Goal: Use online tool/utility: Utilize a website feature to perform a specific function

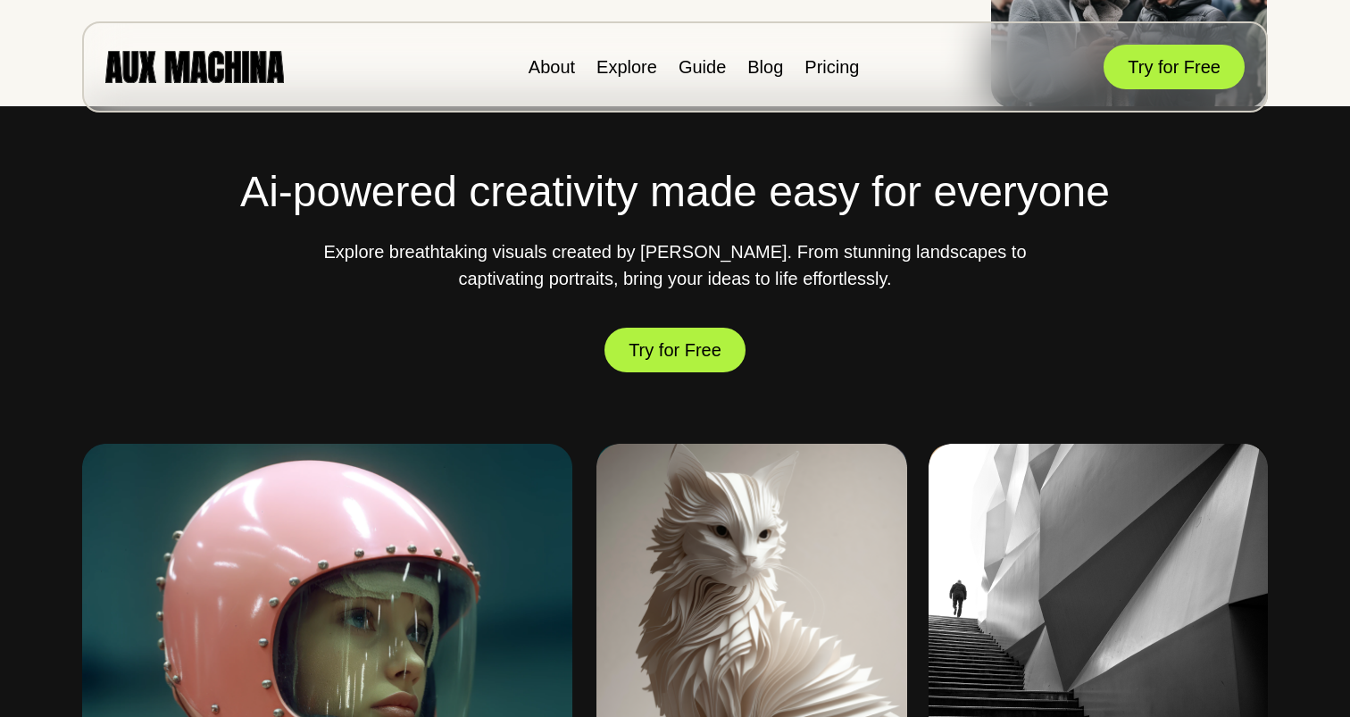
scroll to position [541, 0]
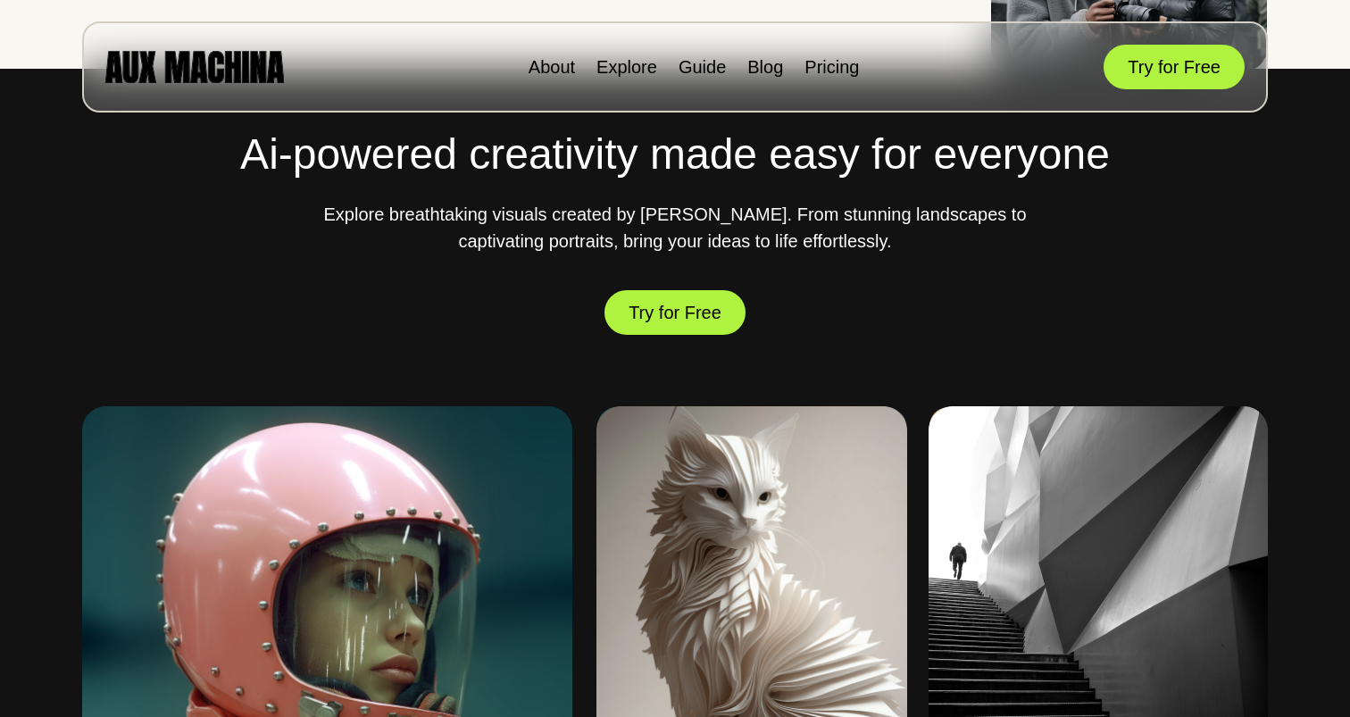
click at [666, 319] on div "Ai-powered creativity made easy for everyone Explore breathtaking visuals creat…" at bounding box center [675, 677] width 1286 height 1216
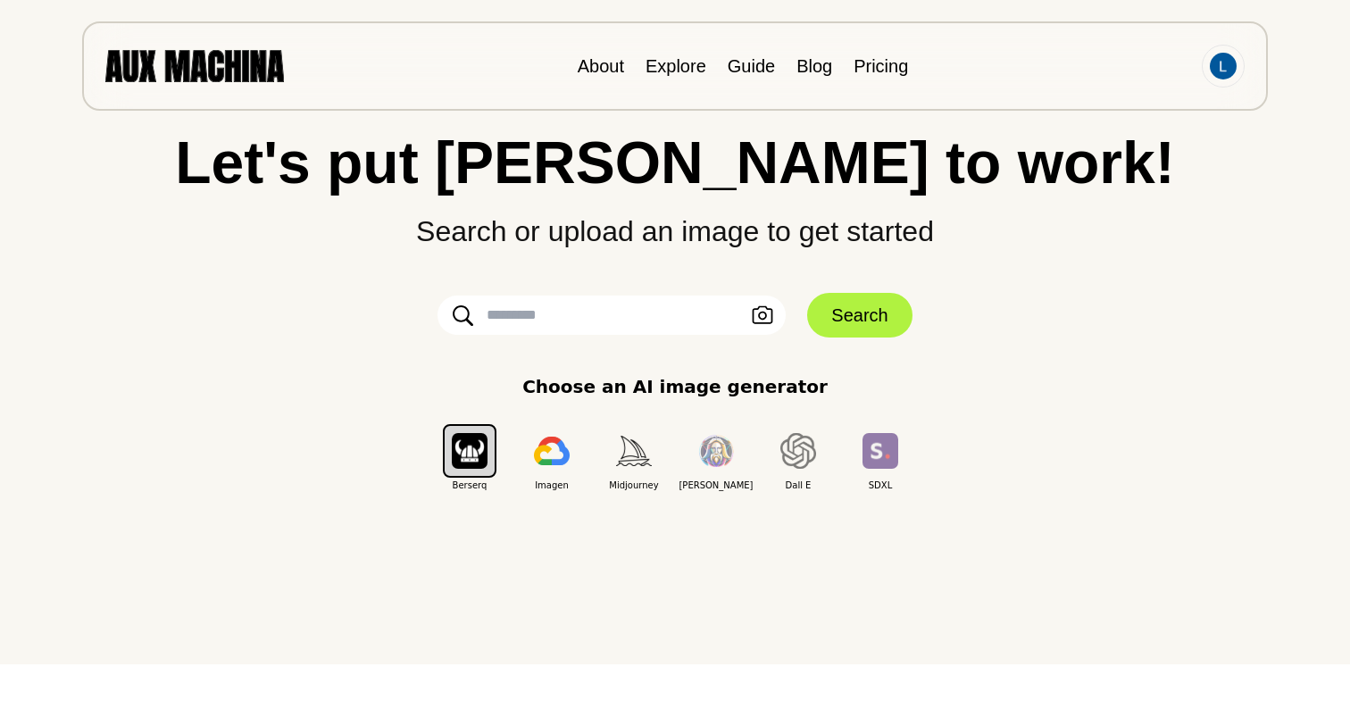
scroll to position [75, 0]
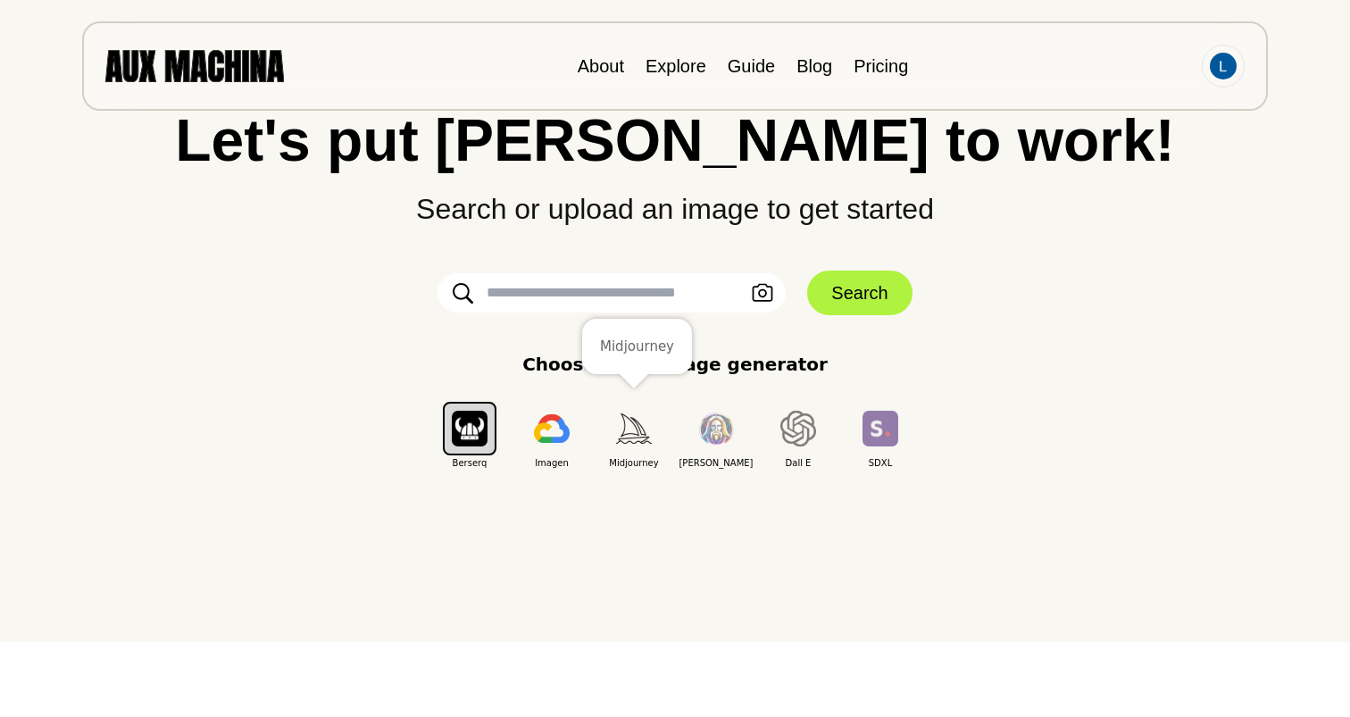
click at [628, 438] on img "button" at bounding box center [634, 427] width 36 height 29
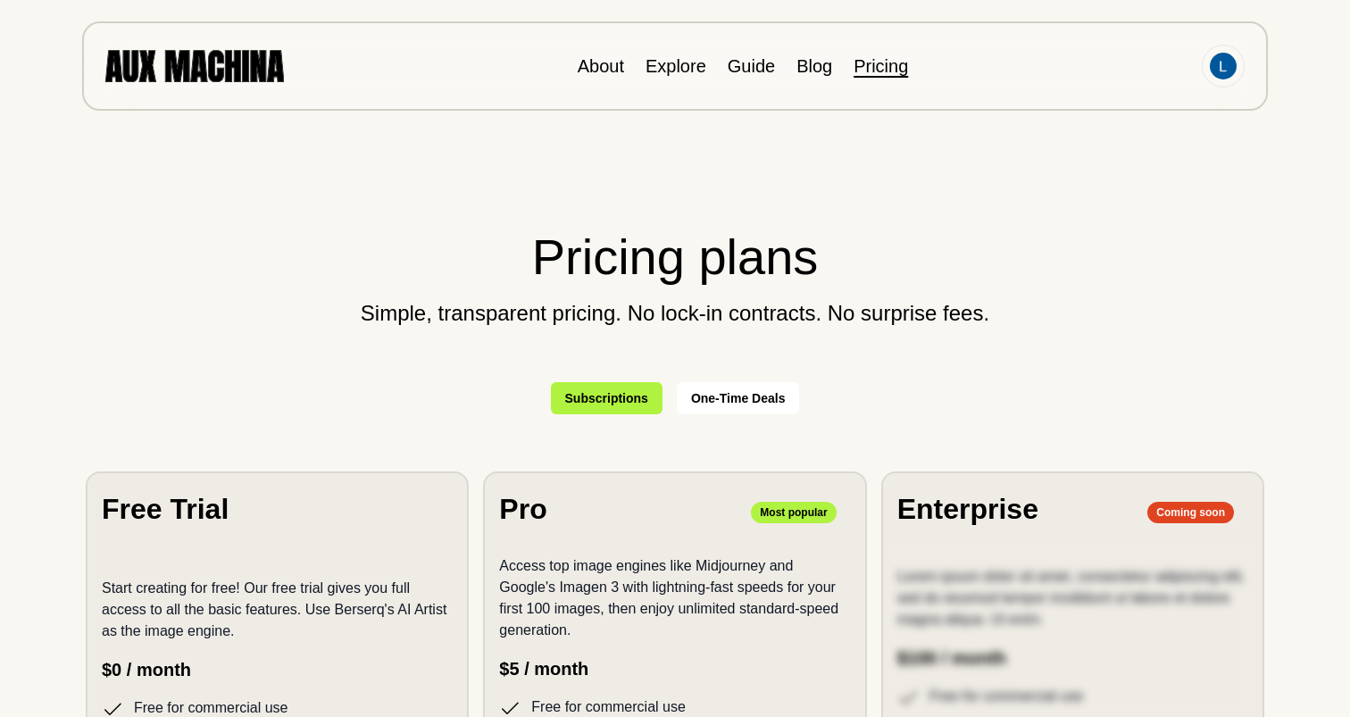
scroll to position [-1, 0]
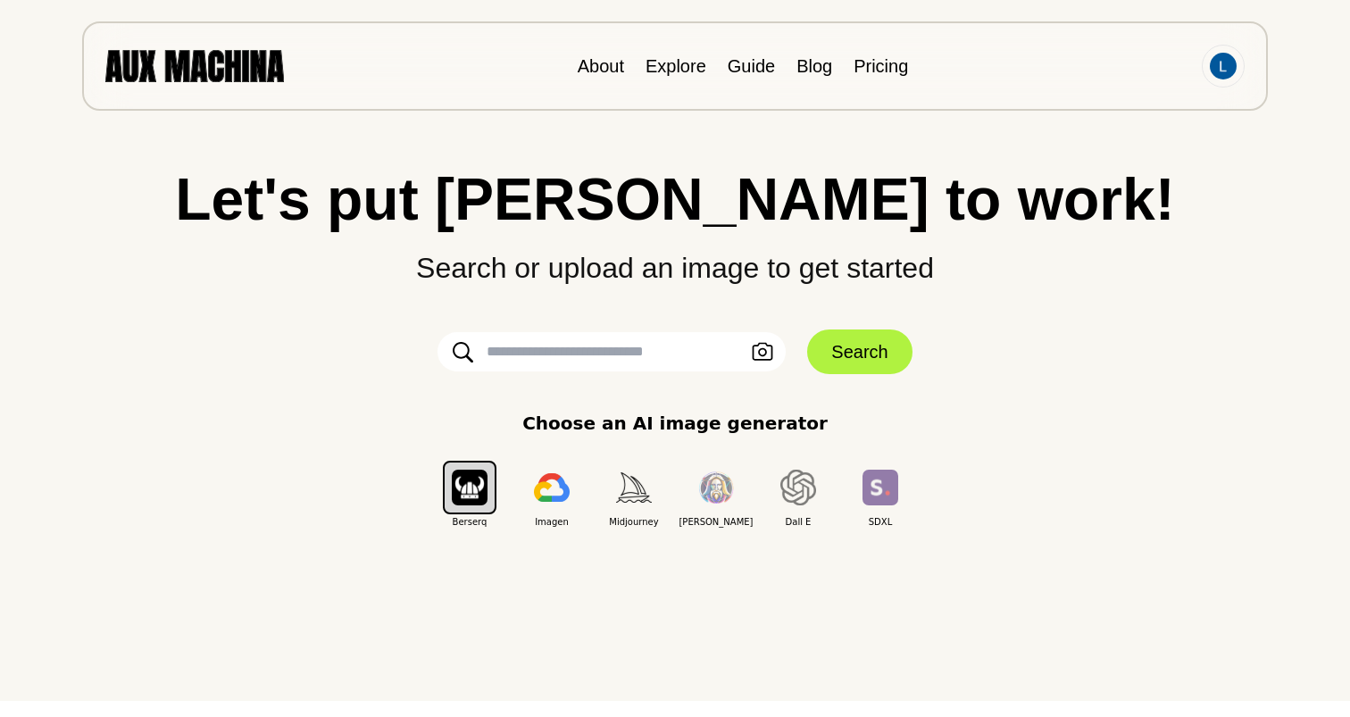
scroll to position [17, 0]
click at [595, 349] on input "text" at bounding box center [612, 350] width 348 height 39
paste input "**********"
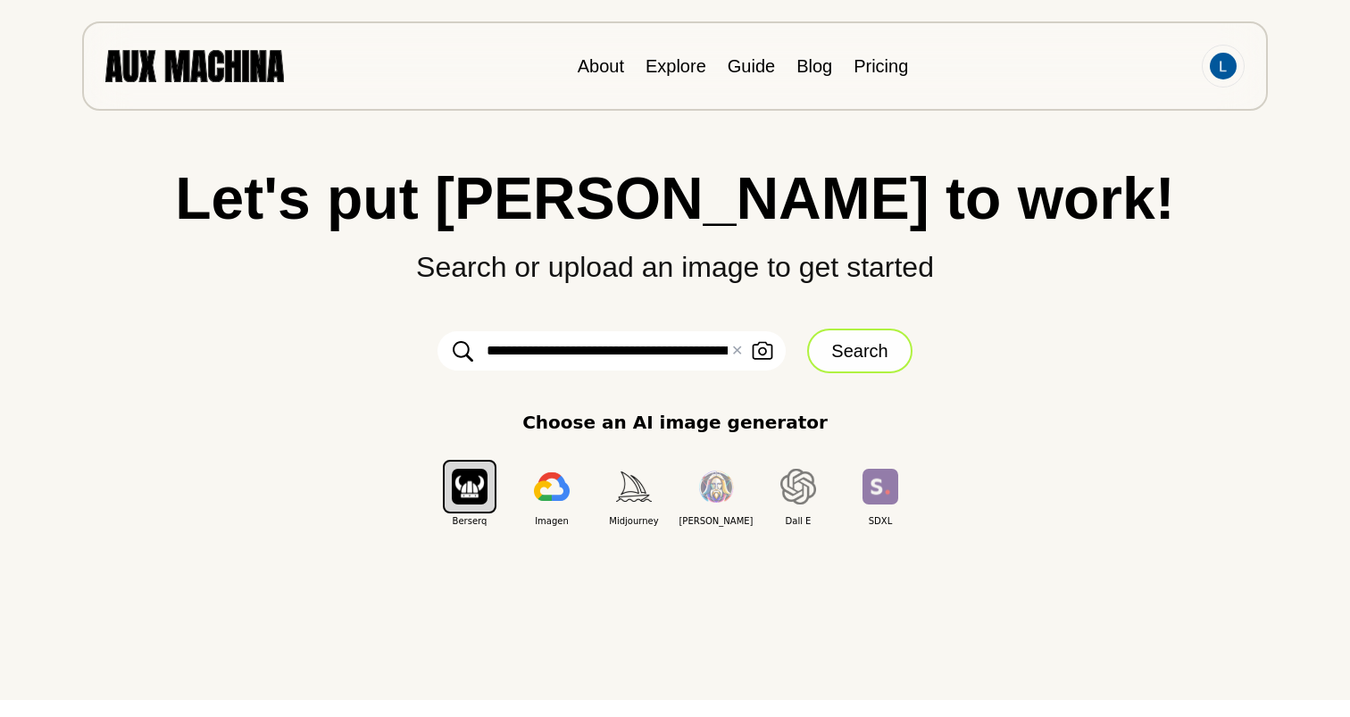
type input "**********"
click at [831, 345] on button "Search" at bounding box center [859, 351] width 104 height 45
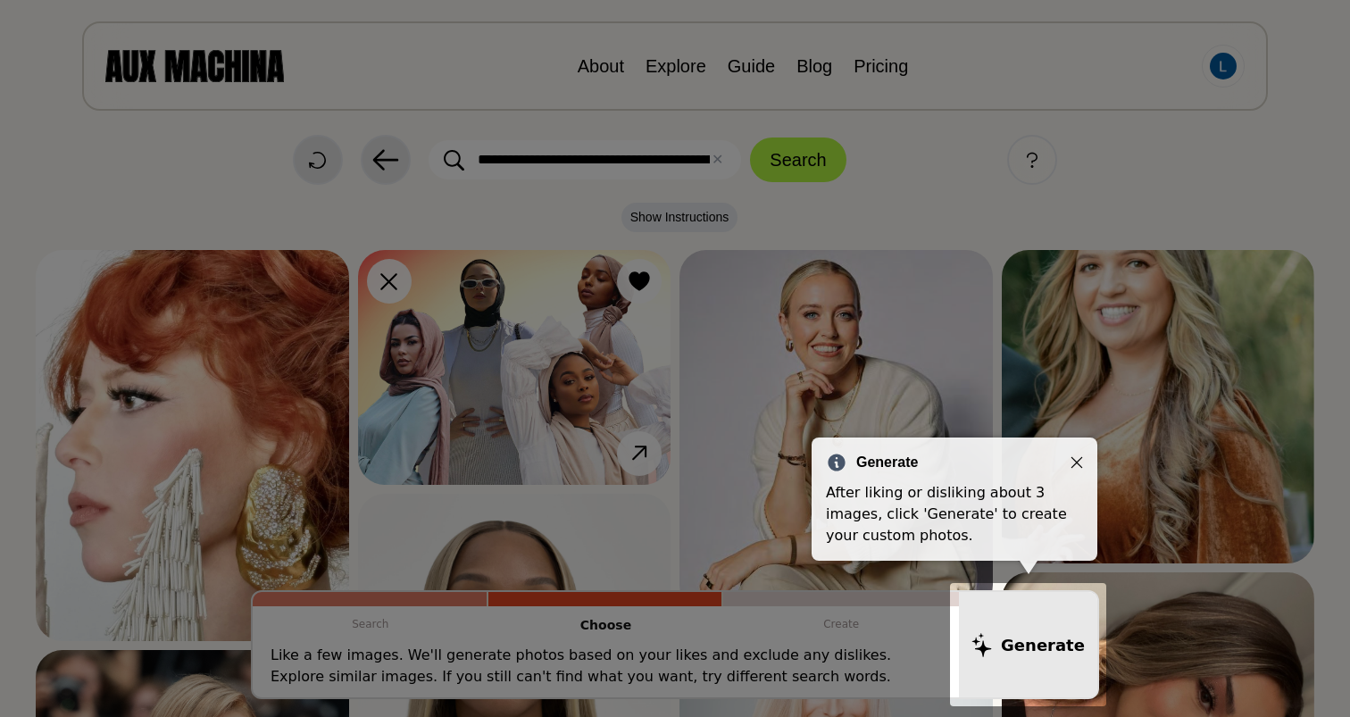
click at [1071, 458] on icon "Close" at bounding box center [1077, 462] width 13 height 13
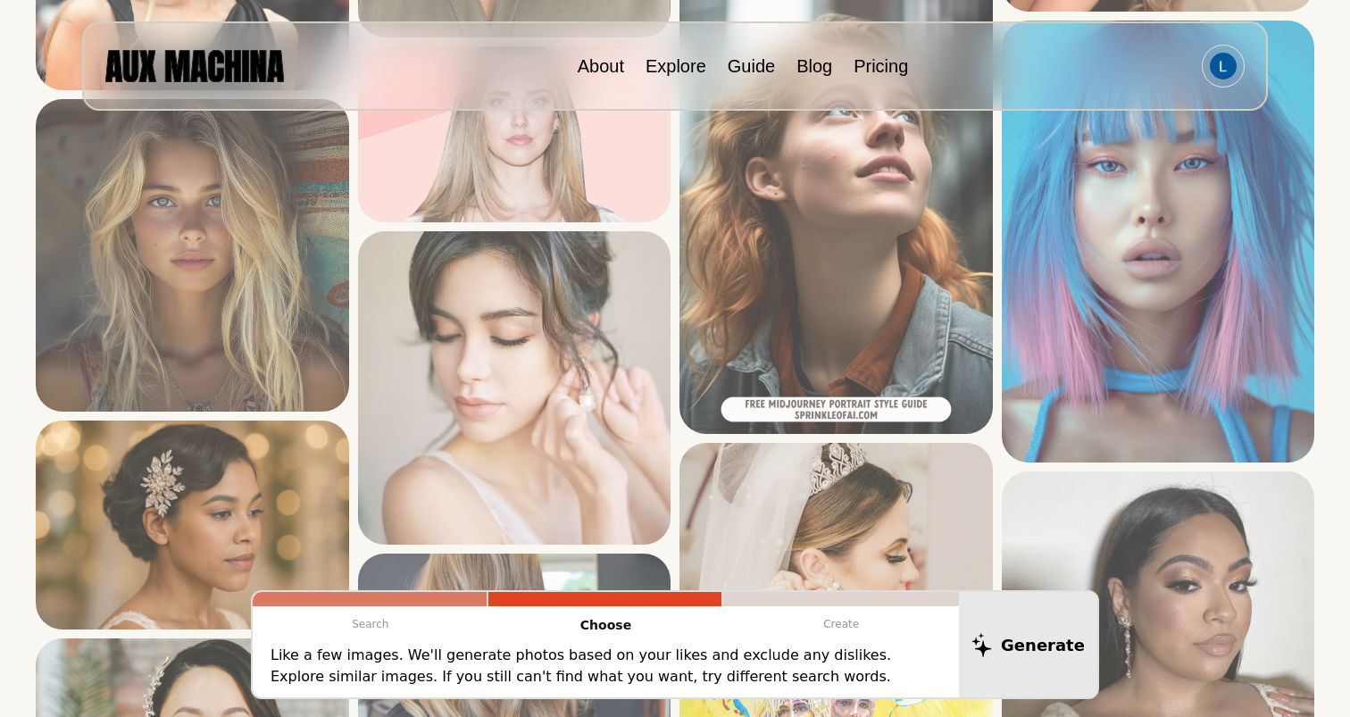
scroll to position [896, 0]
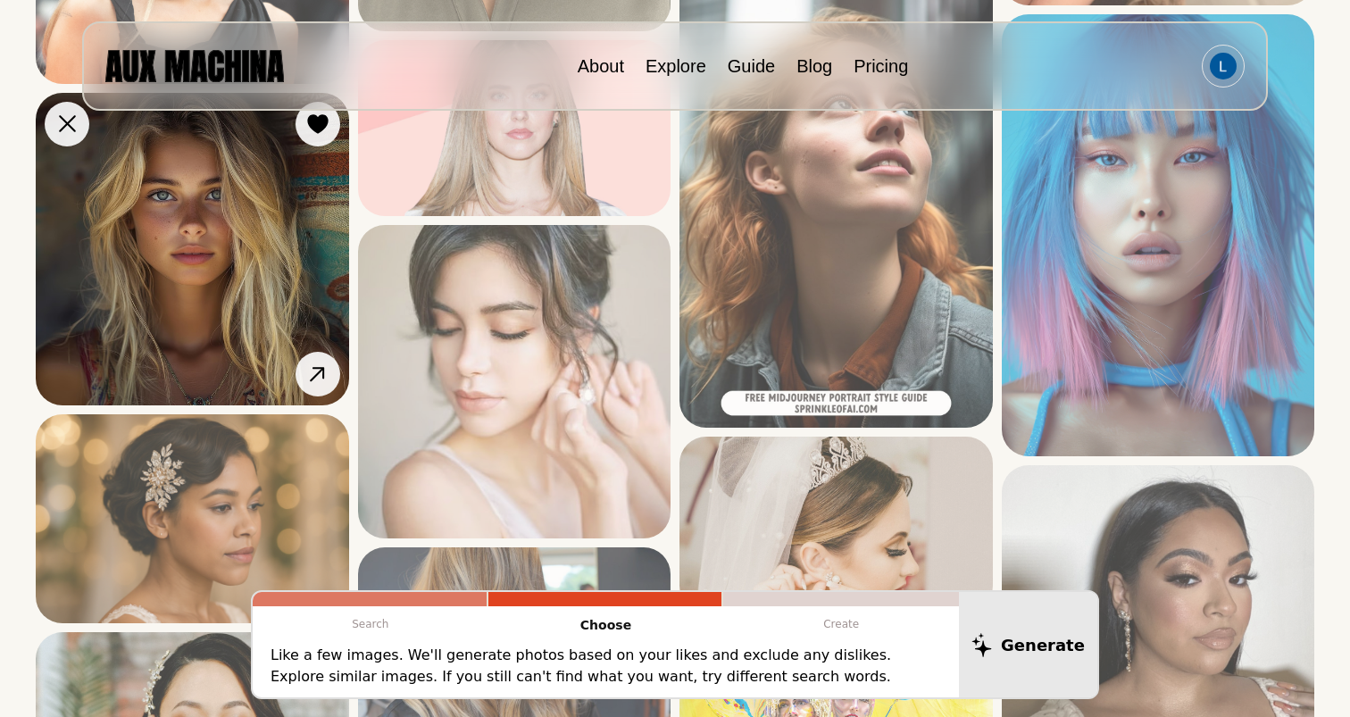
click at [269, 192] on img at bounding box center [192, 249] width 313 height 313
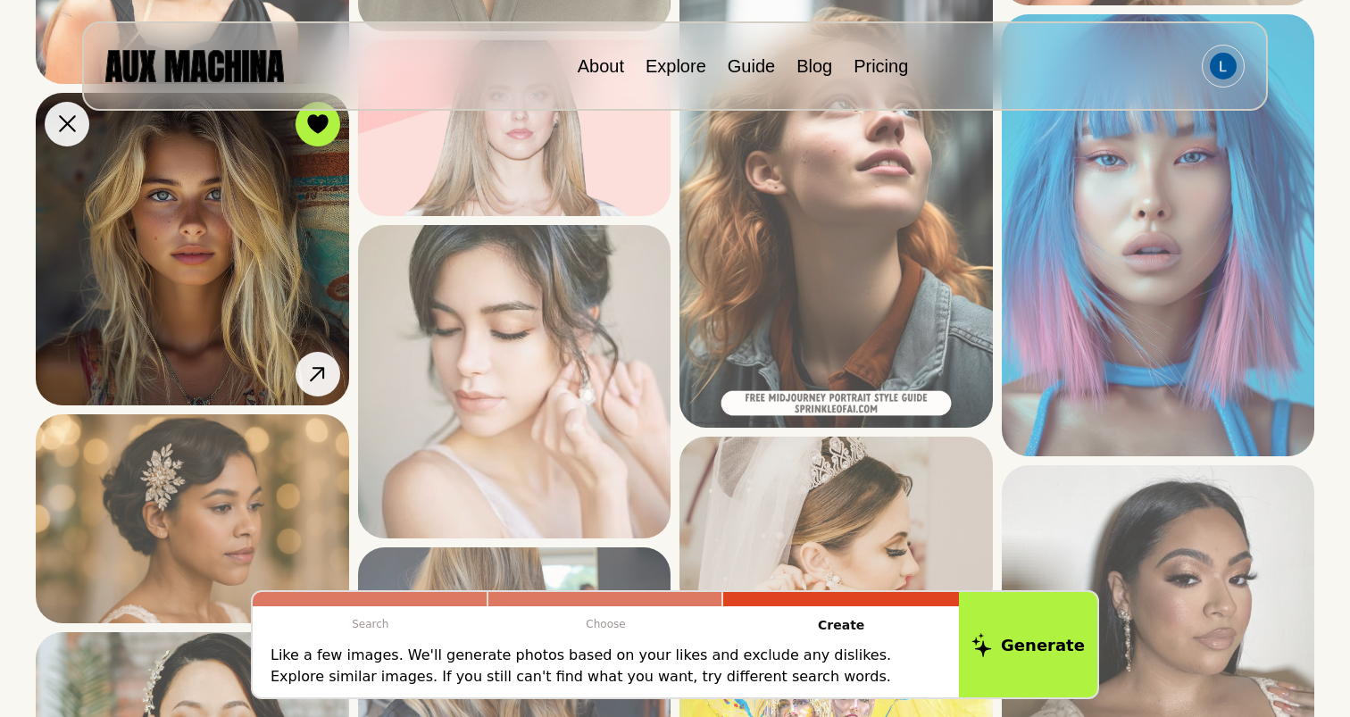
click at [254, 214] on img at bounding box center [192, 249] width 313 height 313
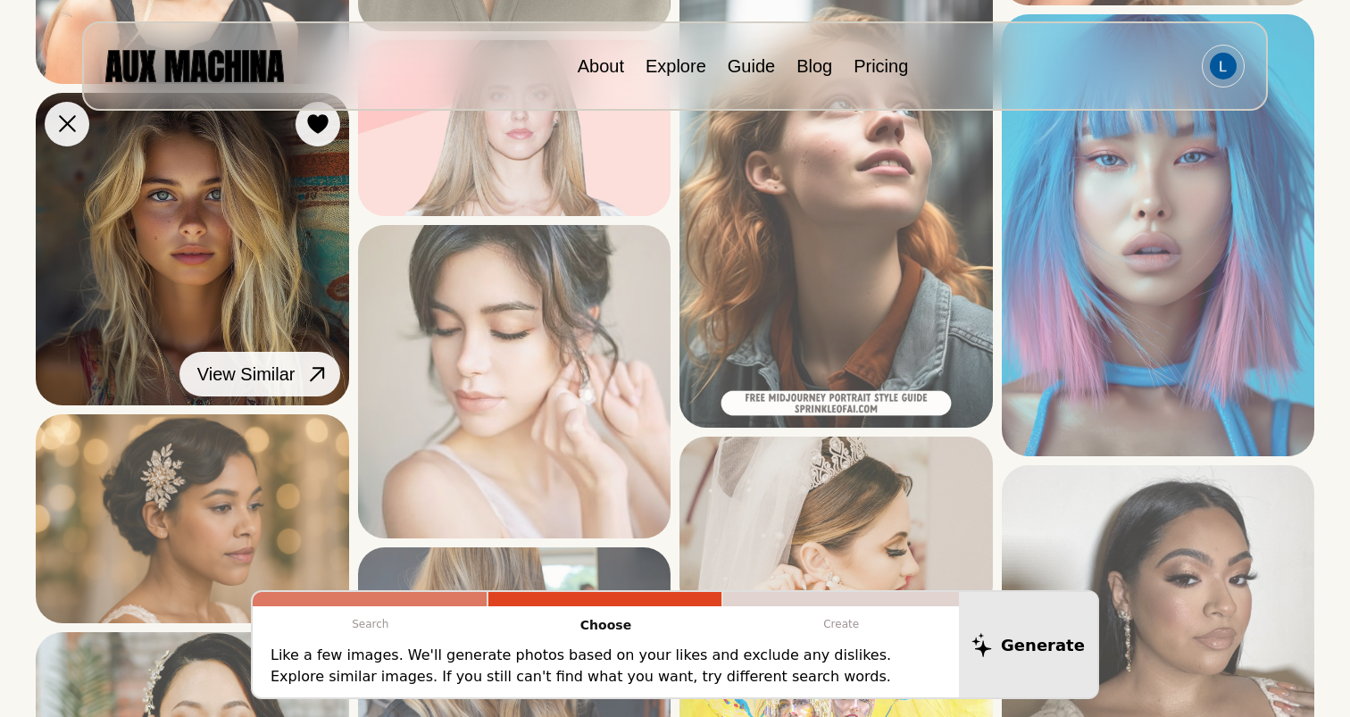
click at [313, 381] on icon at bounding box center [317, 375] width 26 height 26
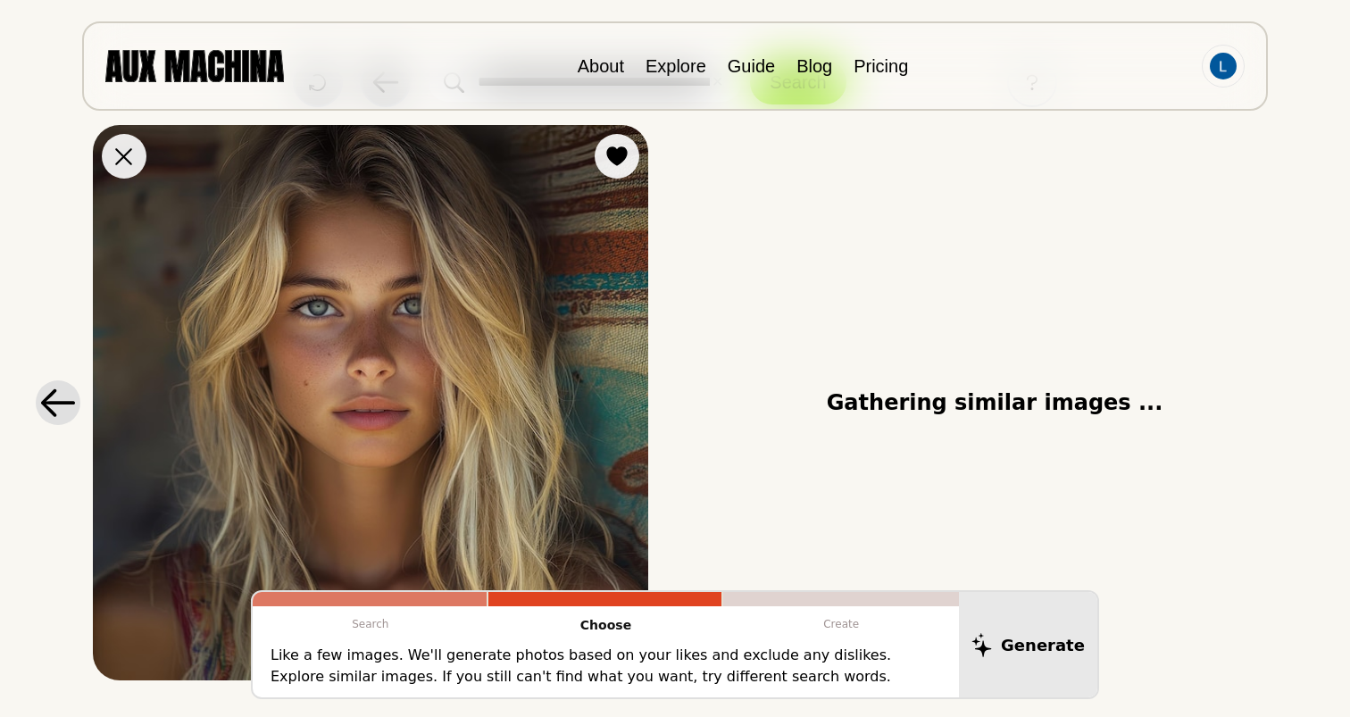
scroll to position [88, 0]
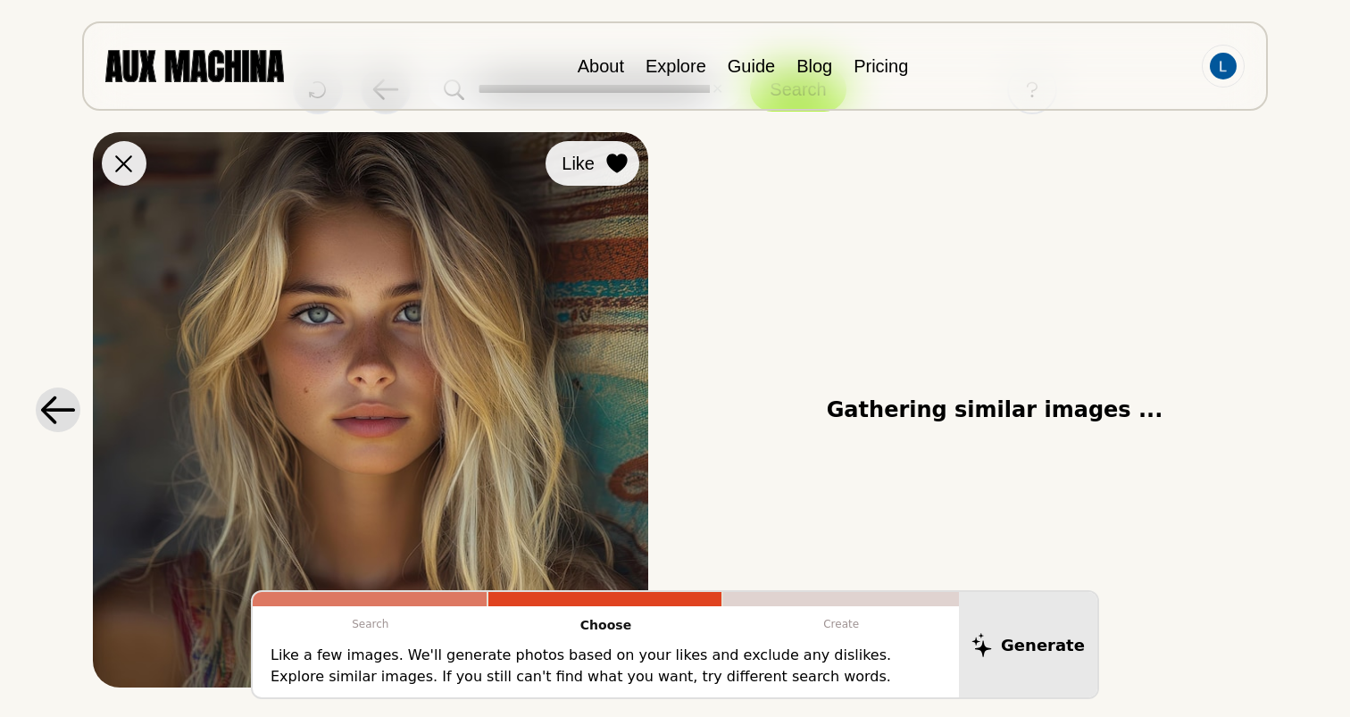
click at [613, 155] on icon at bounding box center [616, 164] width 21 height 20
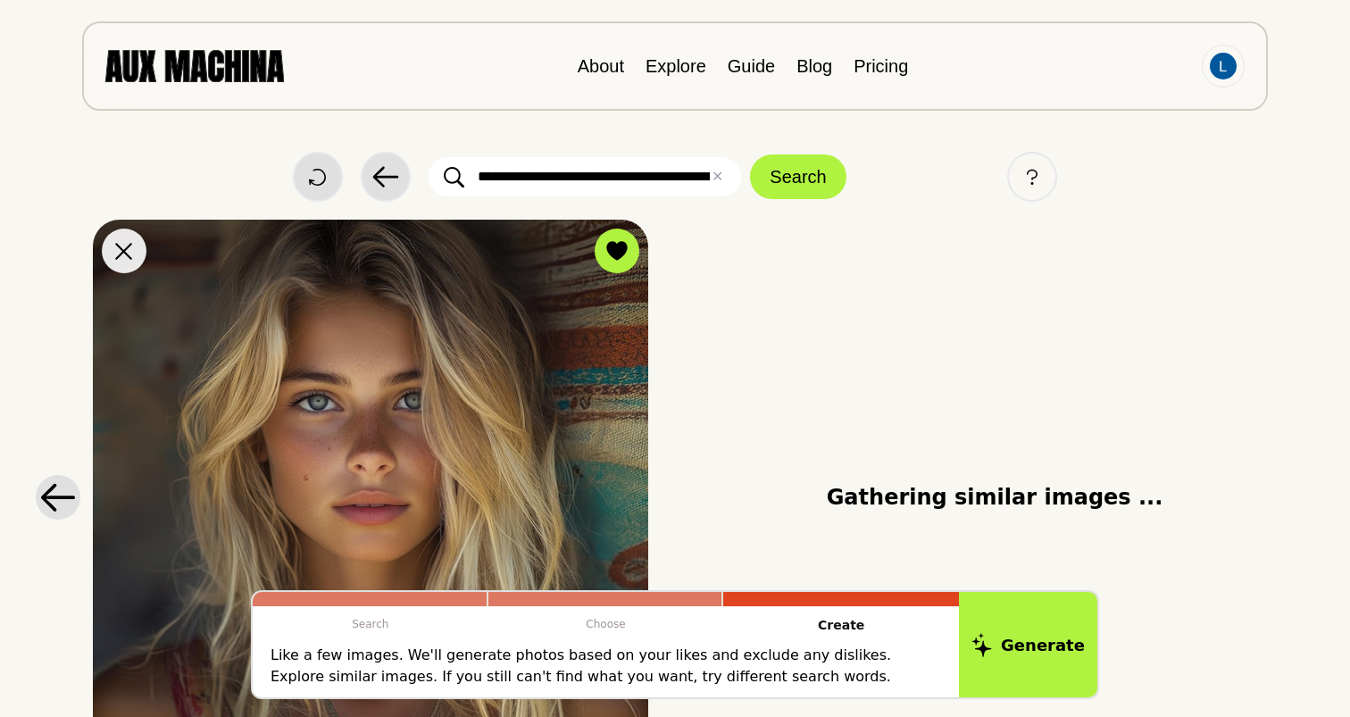
scroll to position [0, 0]
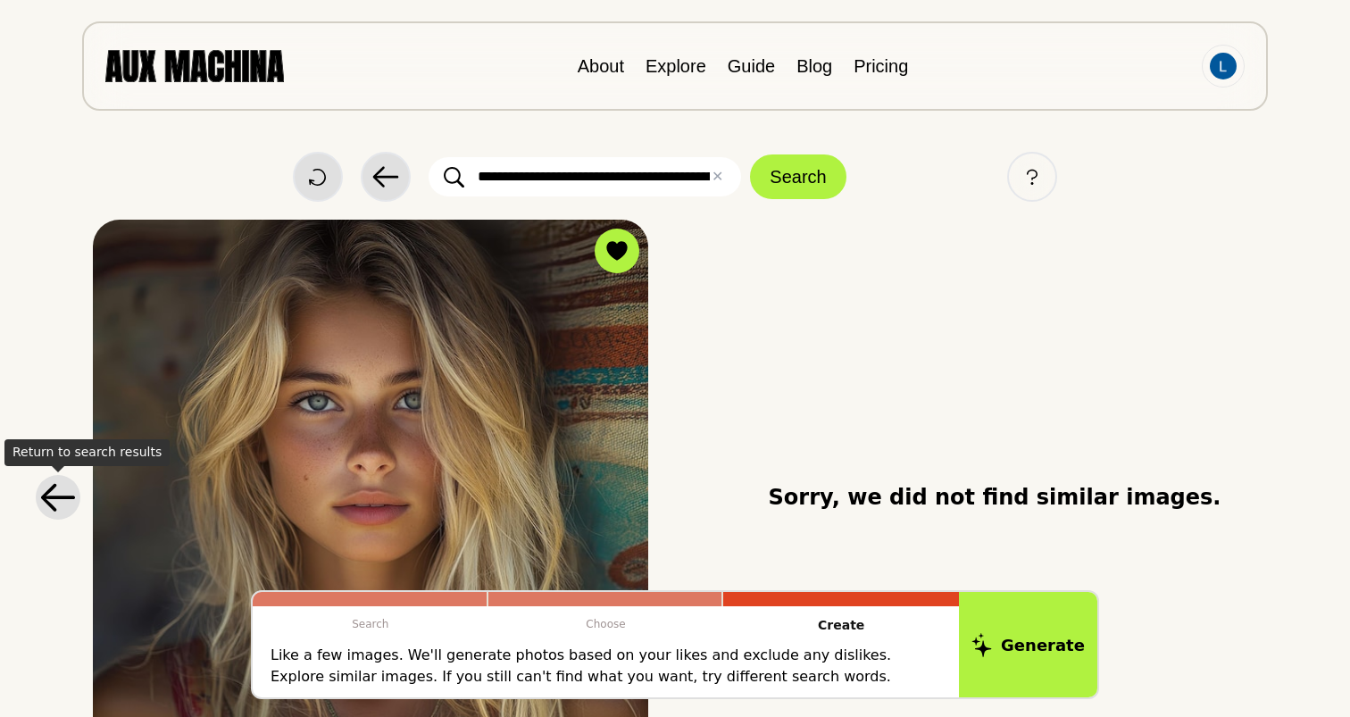
click at [57, 493] on icon at bounding box center [58, 497] width 36 height 29
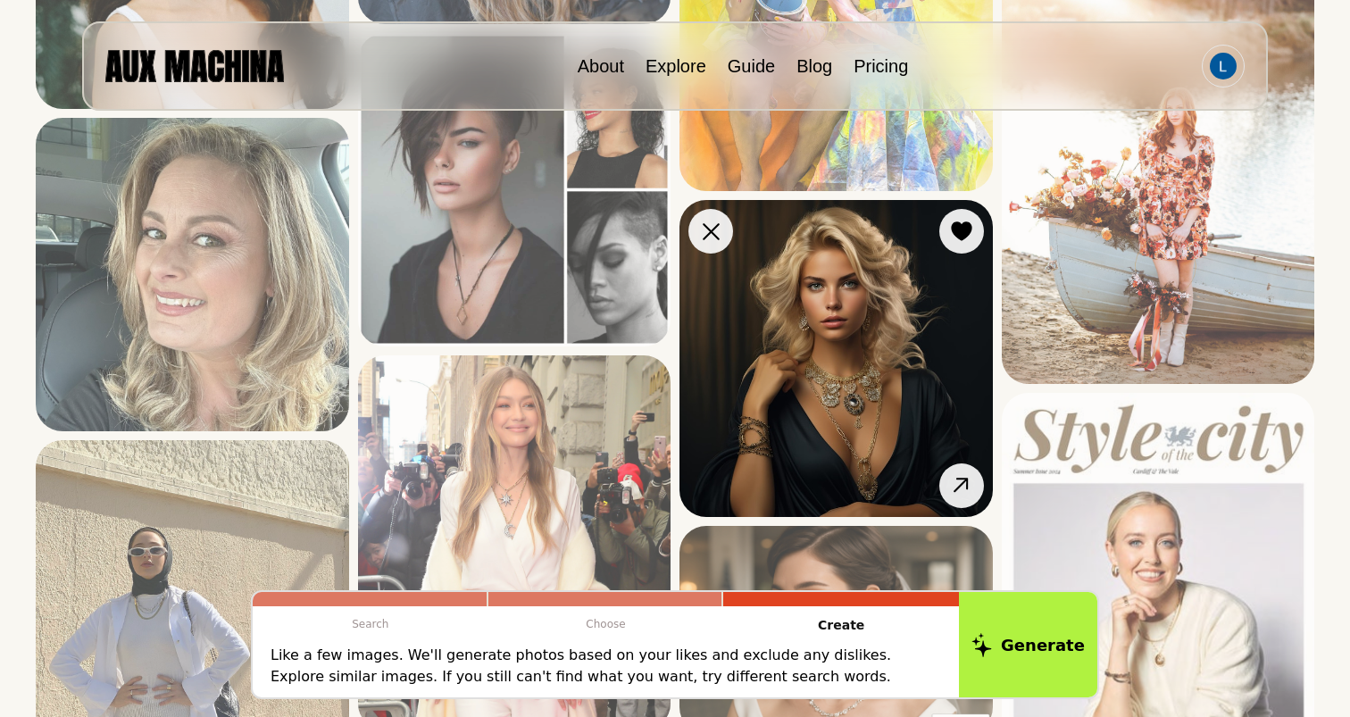
scroll to position [1761, 0]
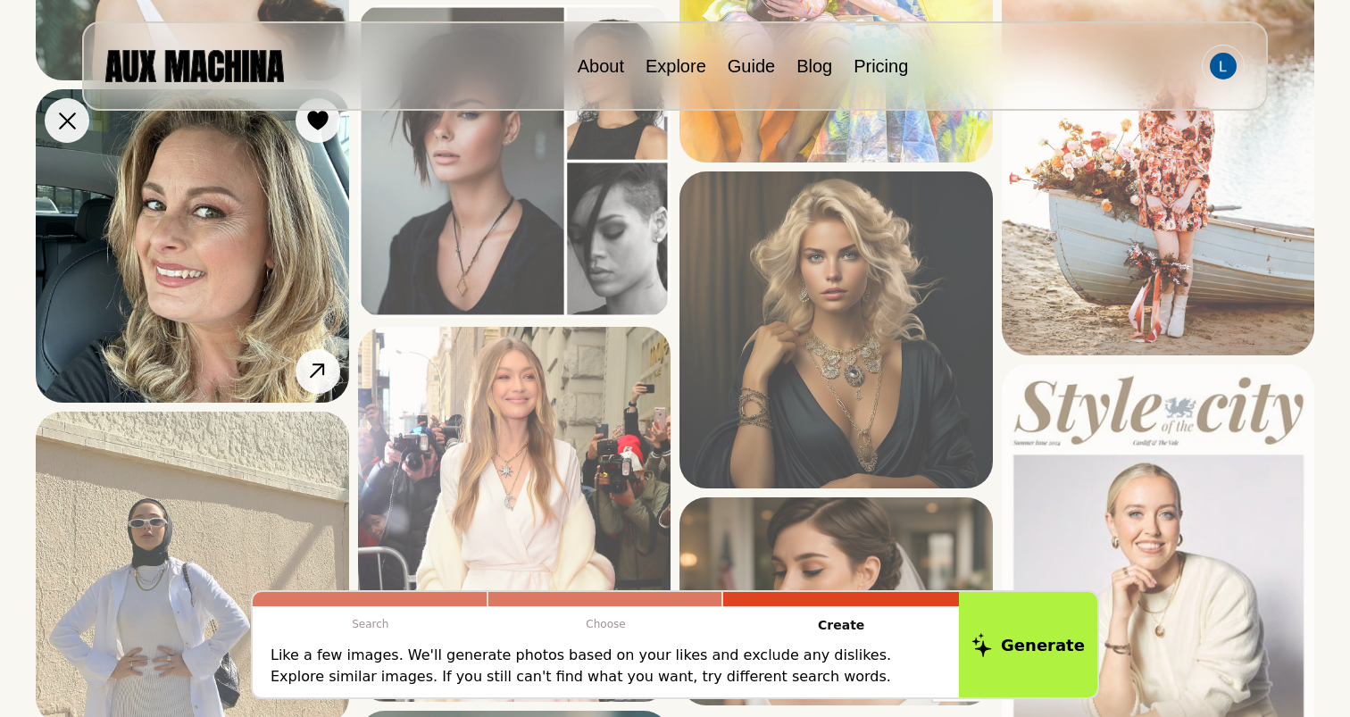
click at [237, 284] on img at bounding box center [192, 245] width 313 height 313
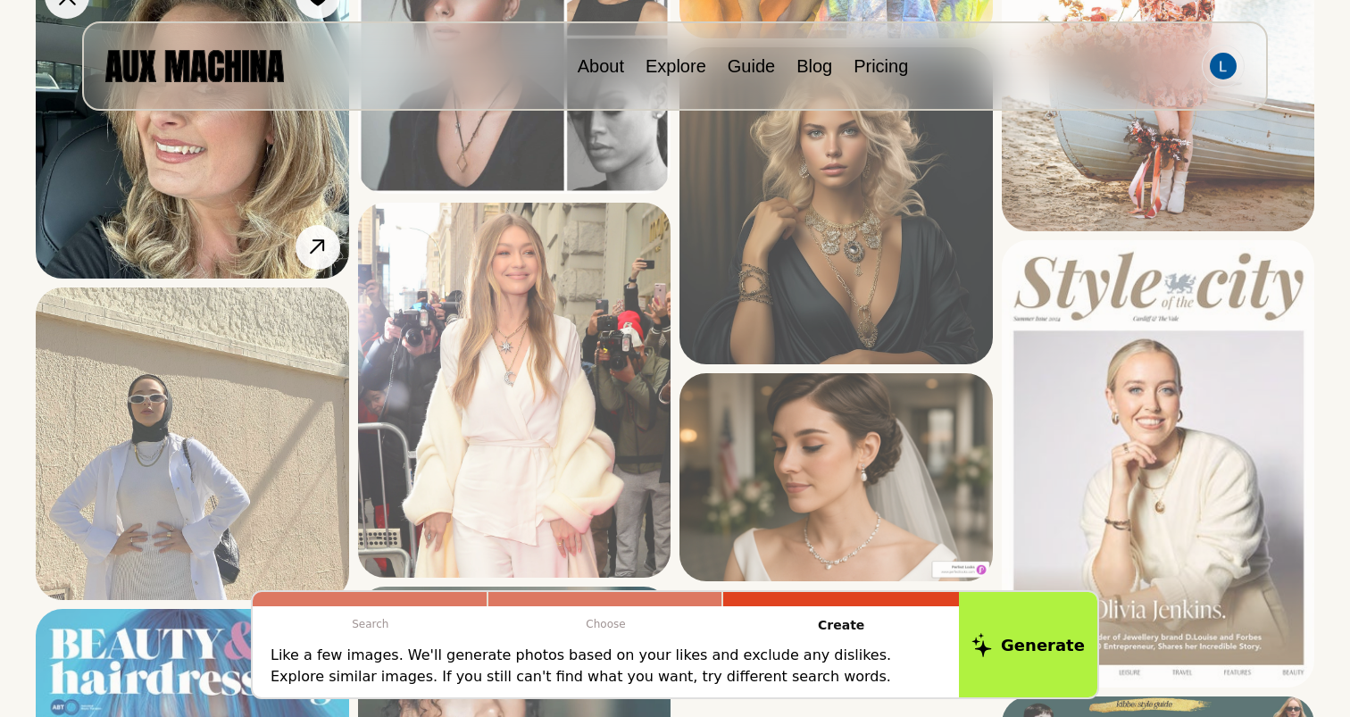
scroll to position [1904, 0]
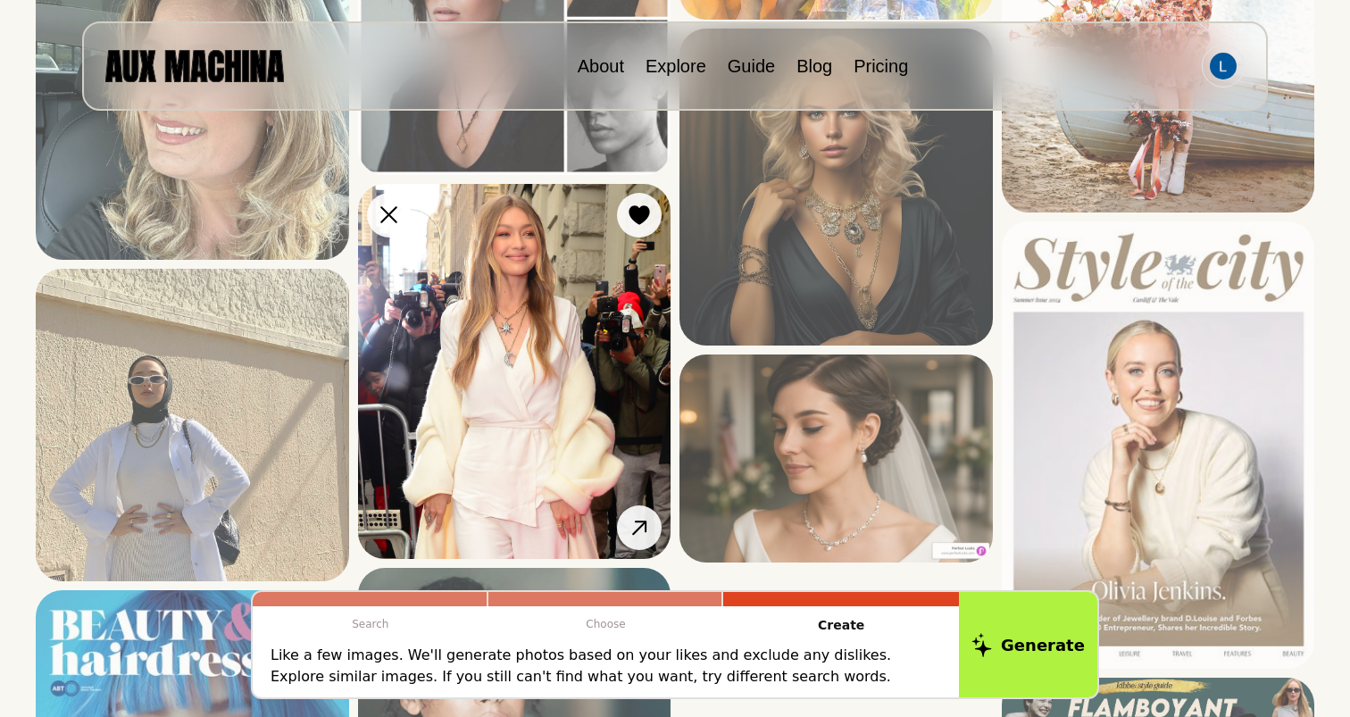
click at [645, 260] on img at bounding box center [514, 372] width 313 height 376
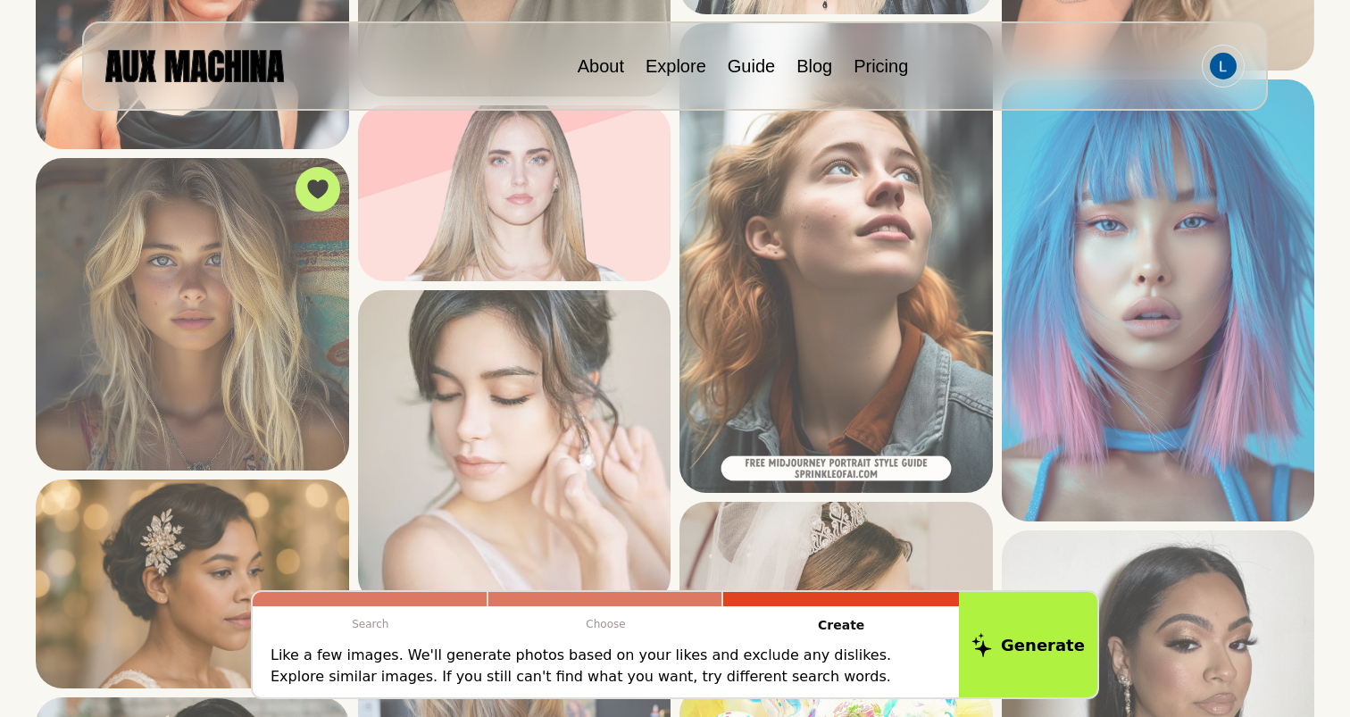
scroll to position [819, 0]
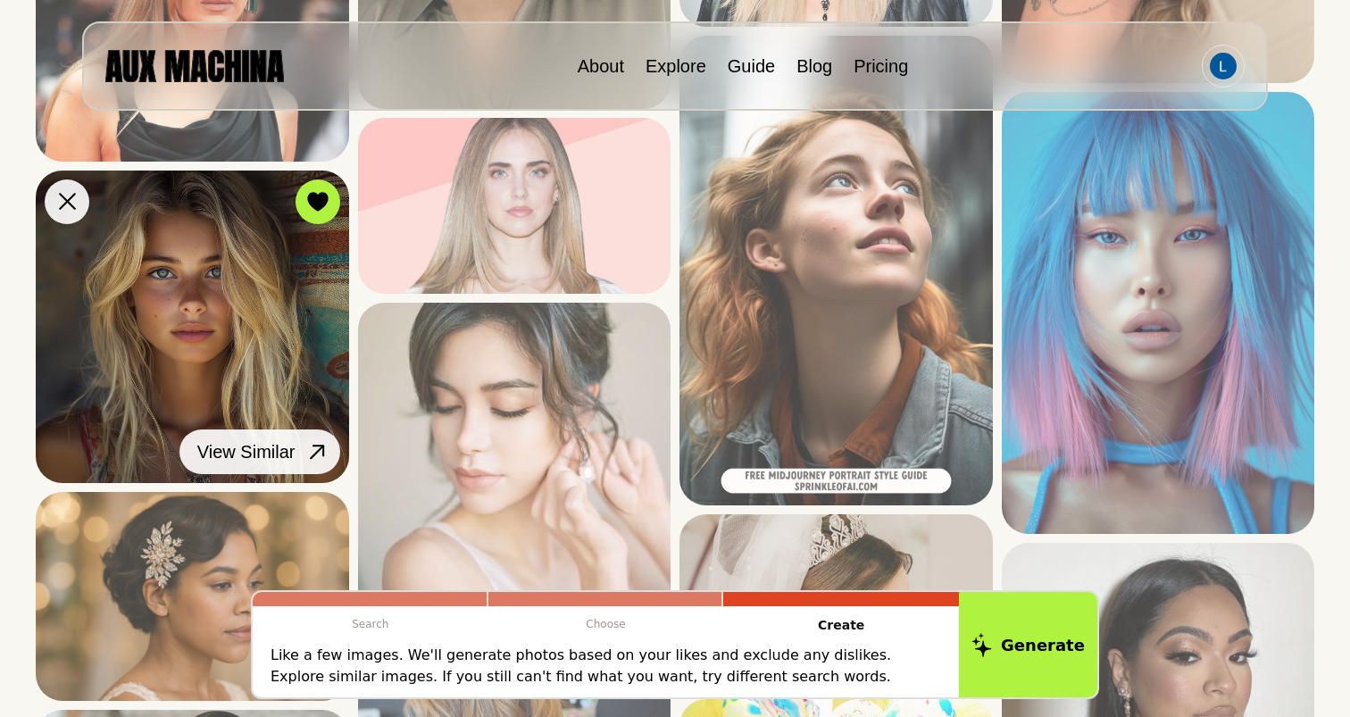
click at [311, 445] on icon at bounding box center [317, 452] width 26 height 26
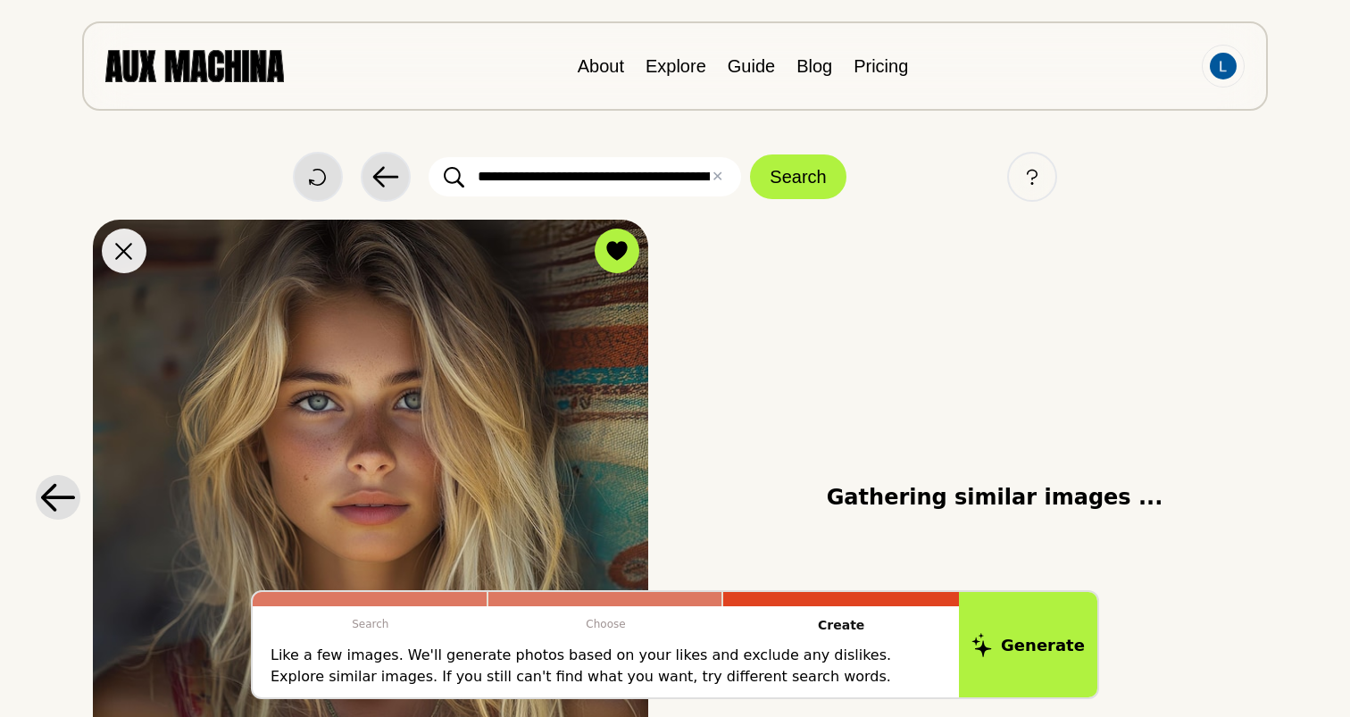
scroll to position [0, 0]
click at [38, 501] on button at bounding box center [58, 497] width 45 height 45
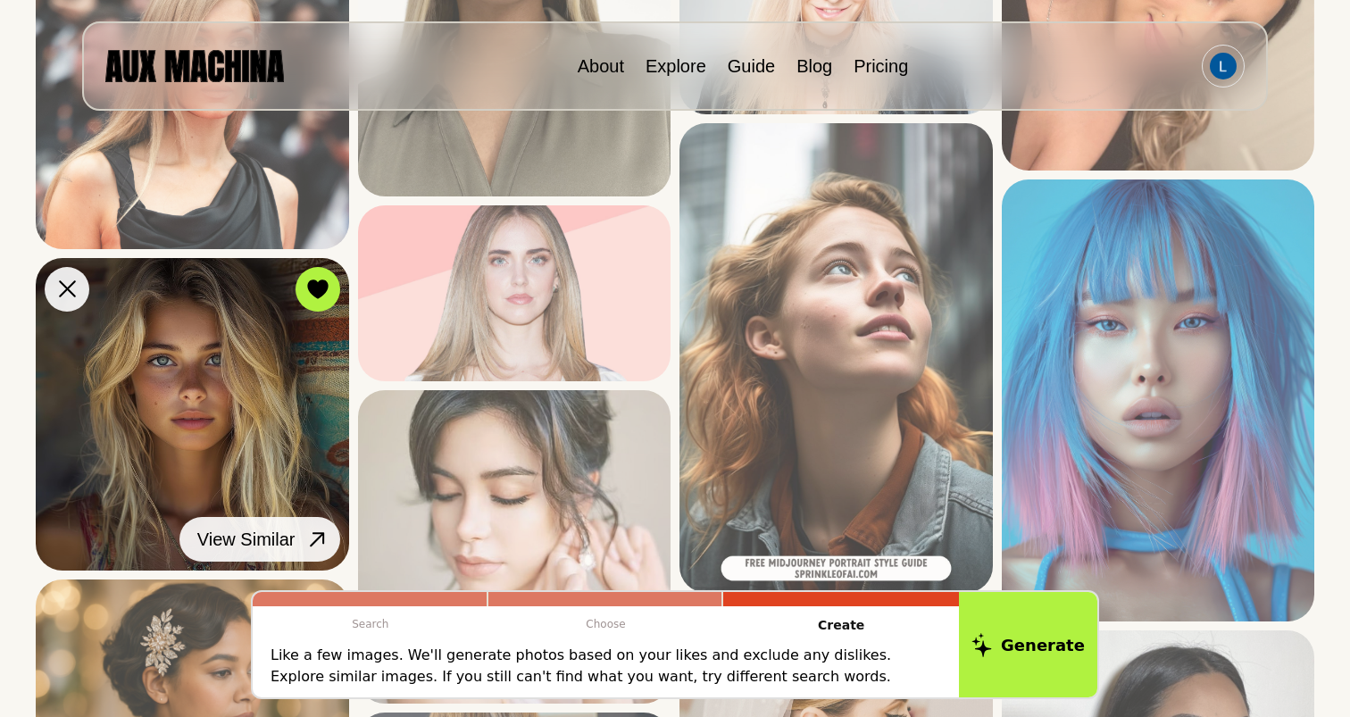
click at [320, 546] on icon at bounding box center [317, 540] width 26 height 26
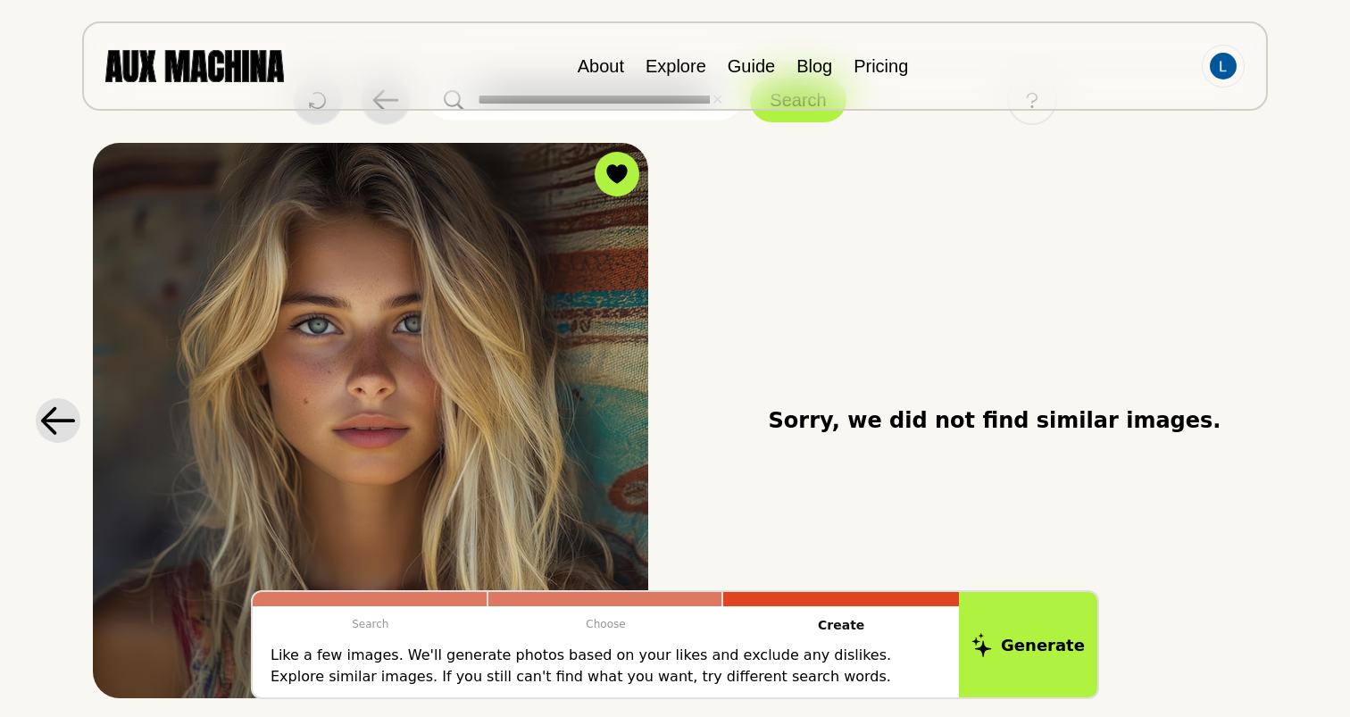
scroll to position [29, 0]
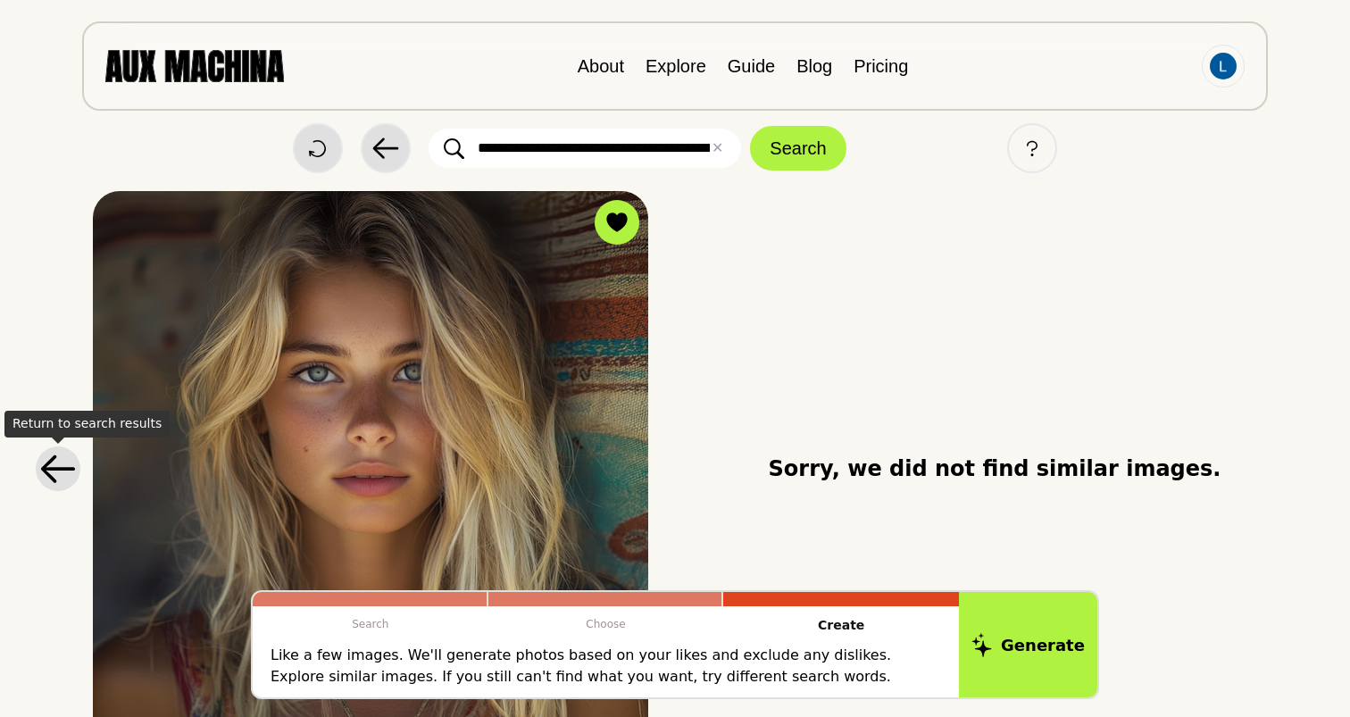
click at [66, 471] on icon at bounding box center [58, 468] width 34 height 29
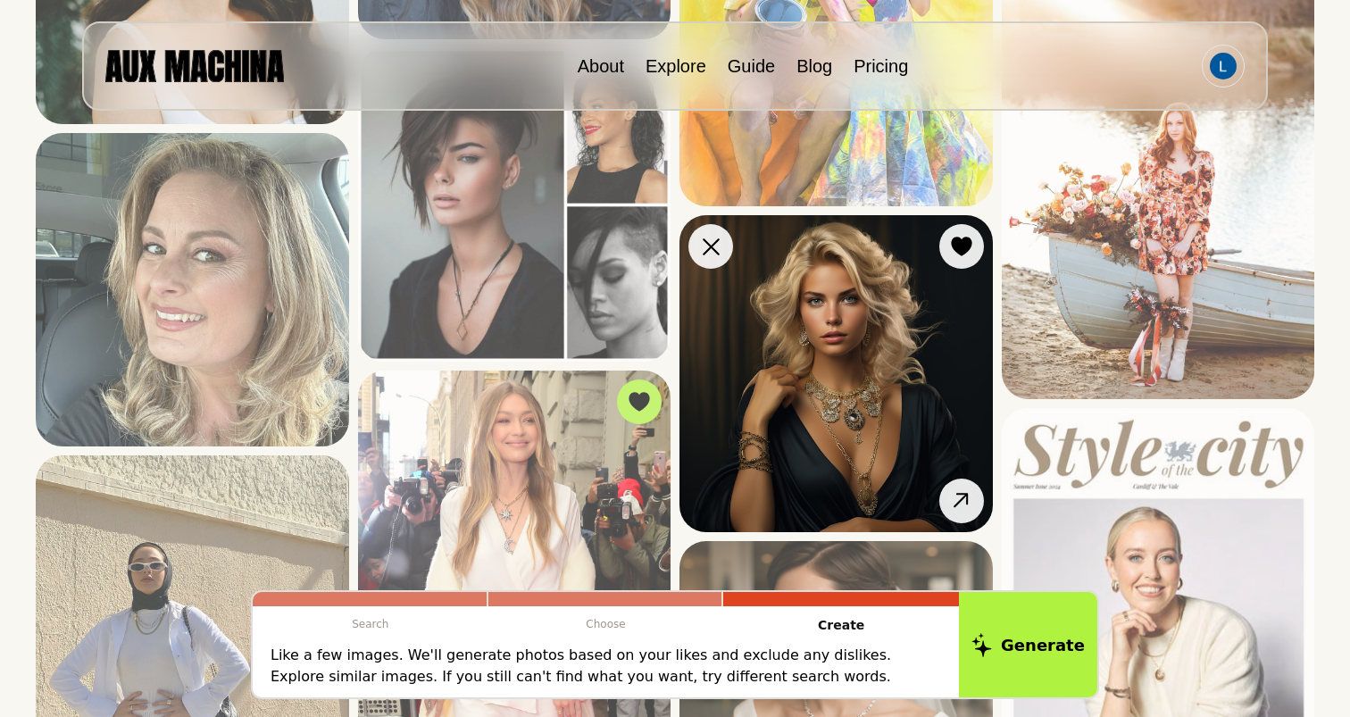
scroll to position [1719, 0]
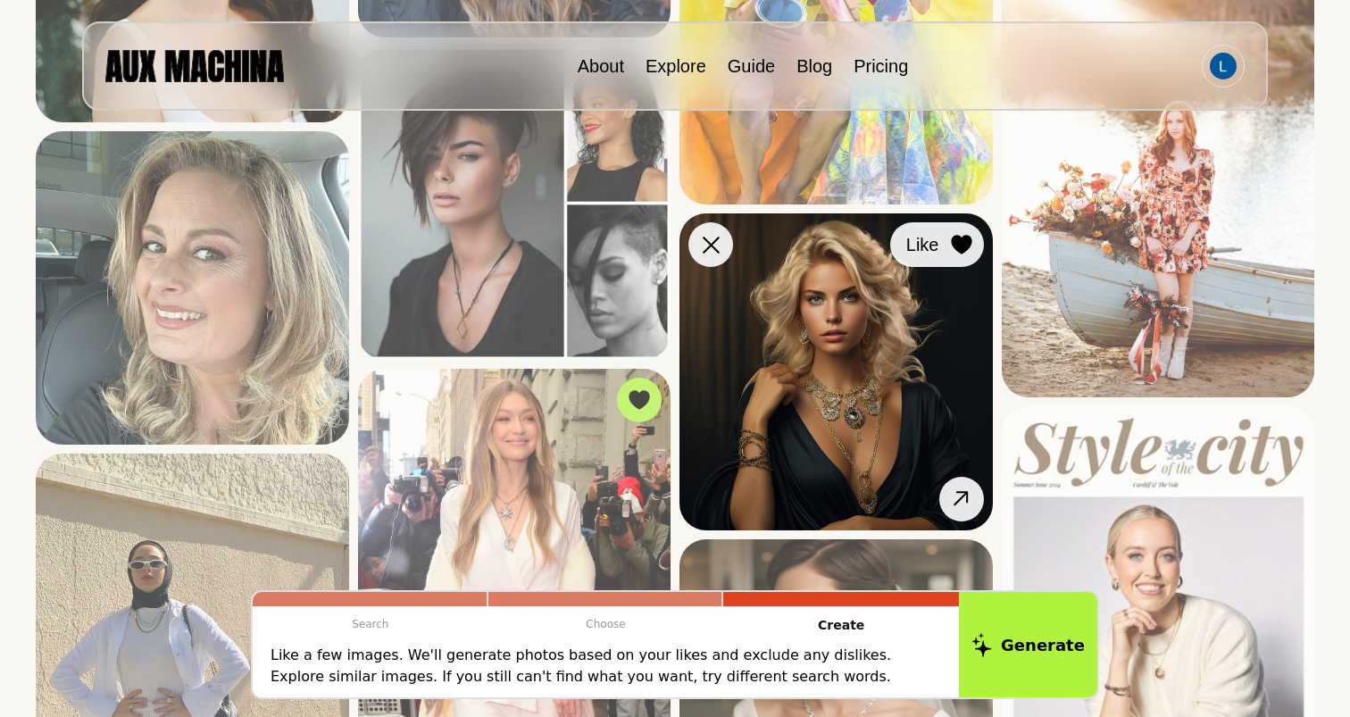
click at [968, 238] on icon at bounding box center [961, 246] width 21 height 20
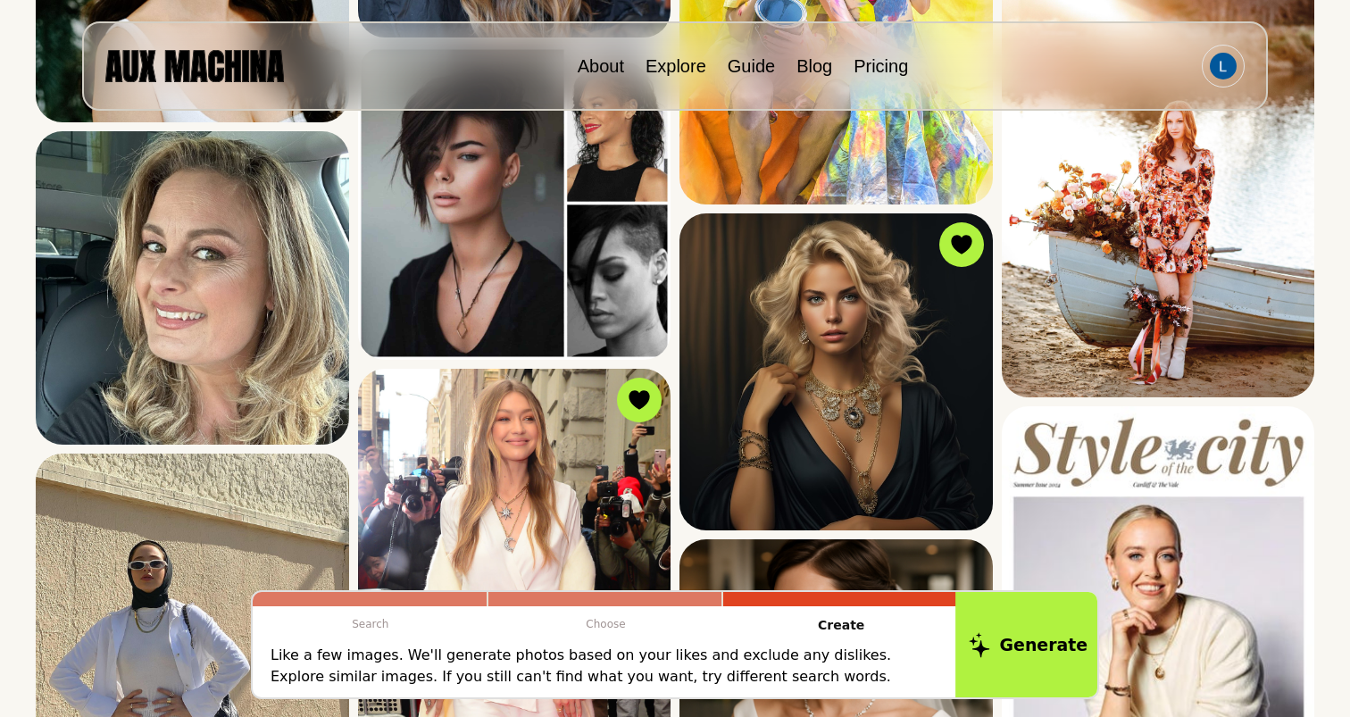
click at [1068, 651] on button "Generate" at bounding box center [1028, 644] width 146 height 111
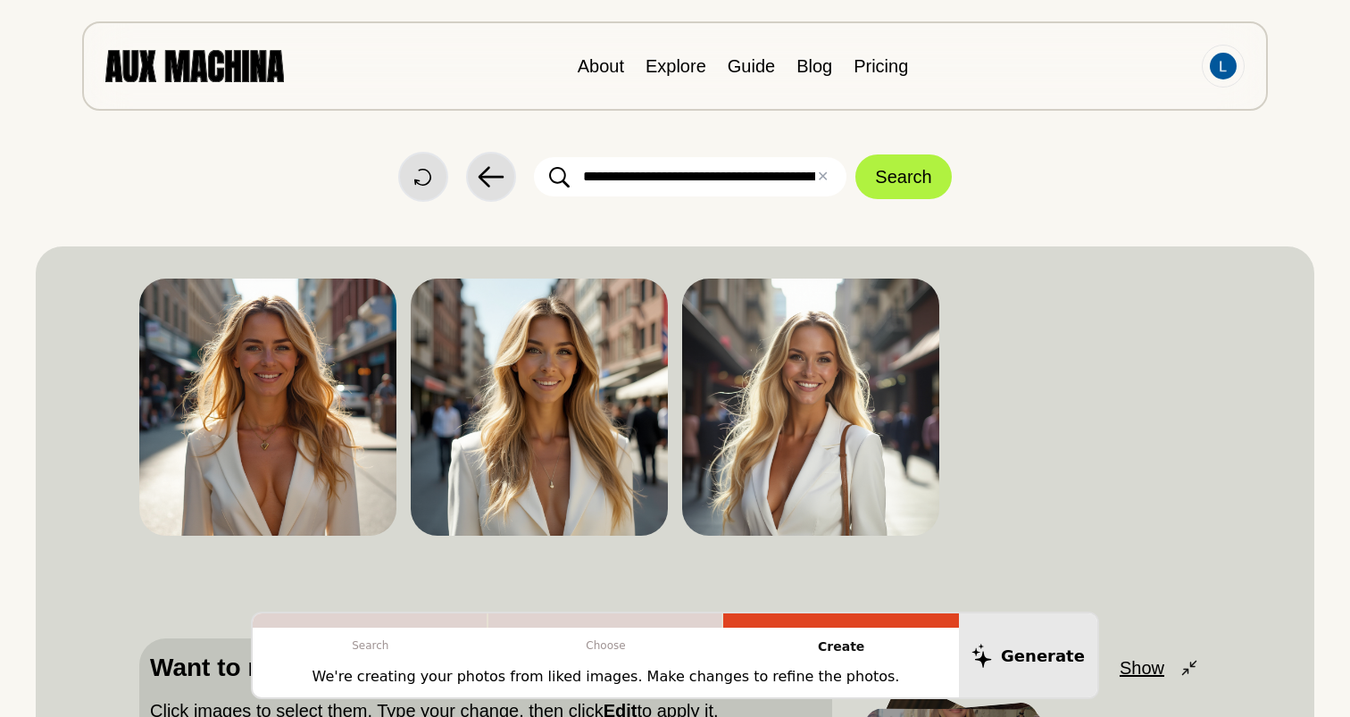
scroll to position [0, 0]
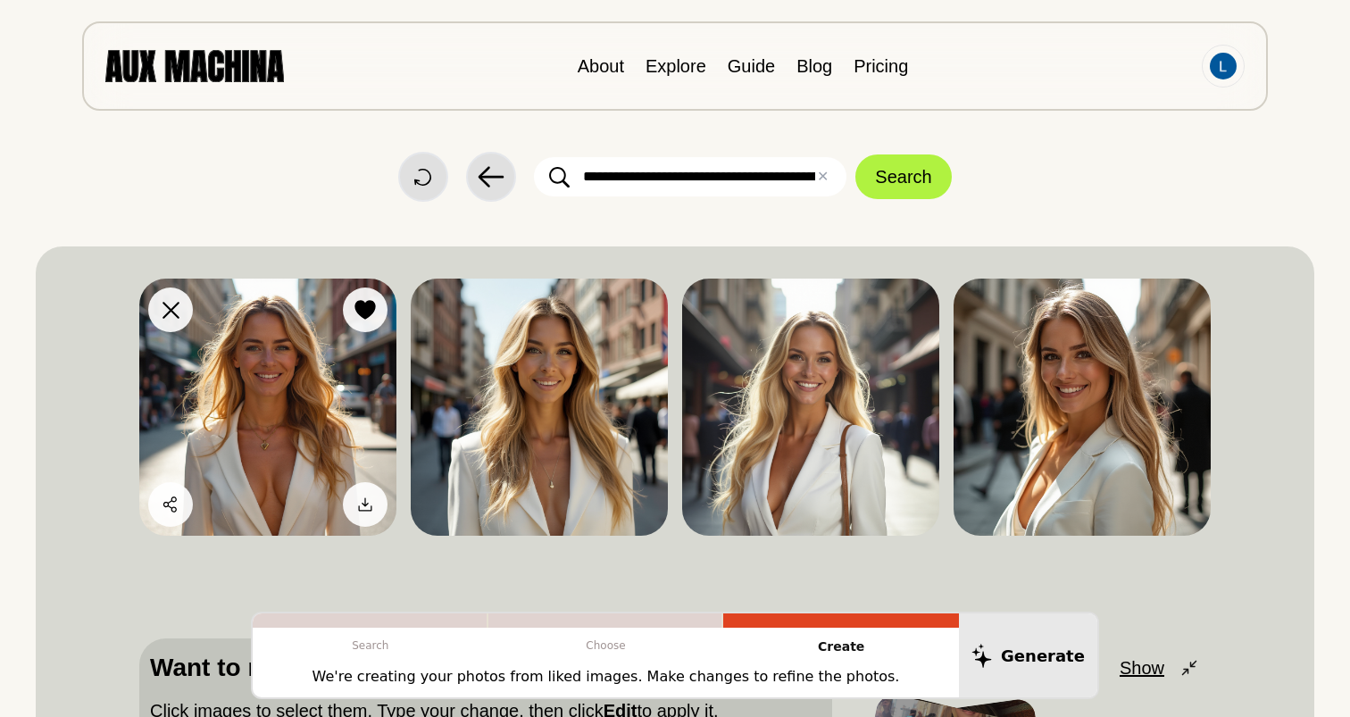
click at [315, 410] on img at bounding box center [267, 407] width 257 height 257
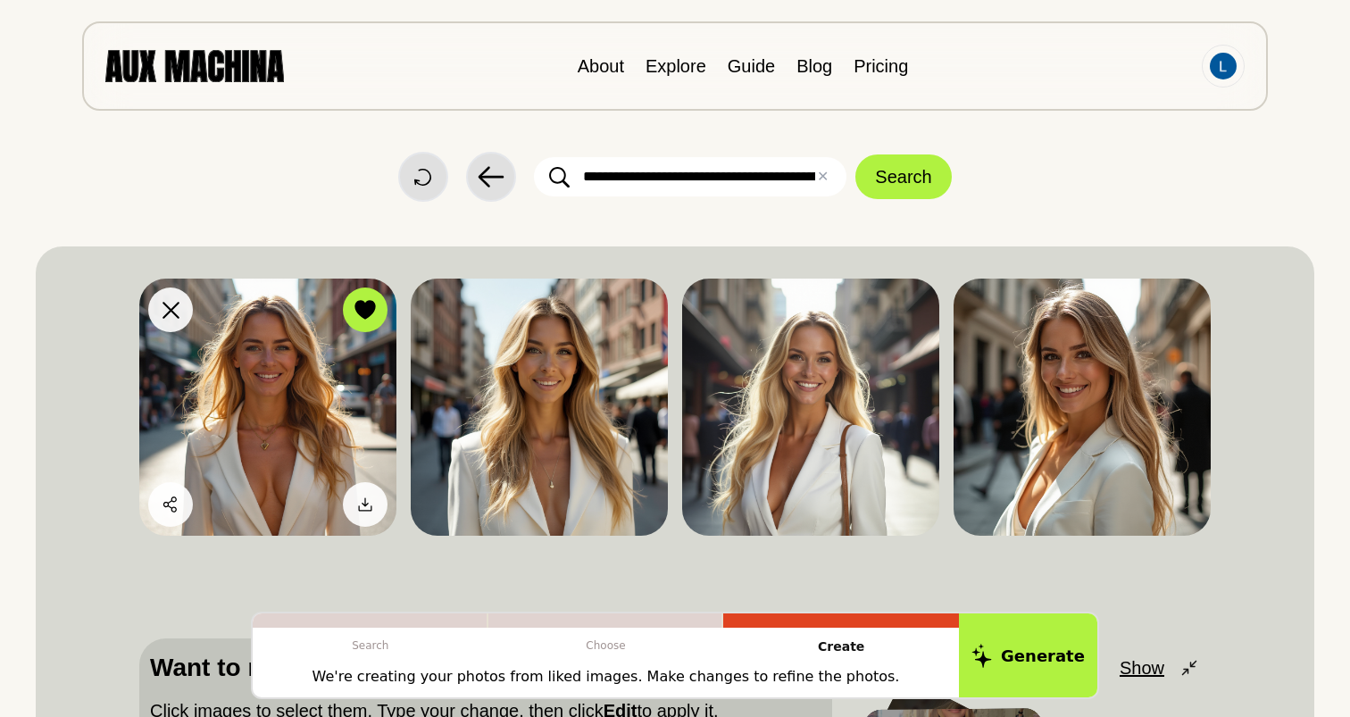
click at [346, 407] on img at bounding box center [267, 407] width 257 height 257
click at [345, 397] on img at bounding box center [267, 407] width 257 height 257
click at [368, 318] on icon at bounding box center [364, 310] width 21 height 20
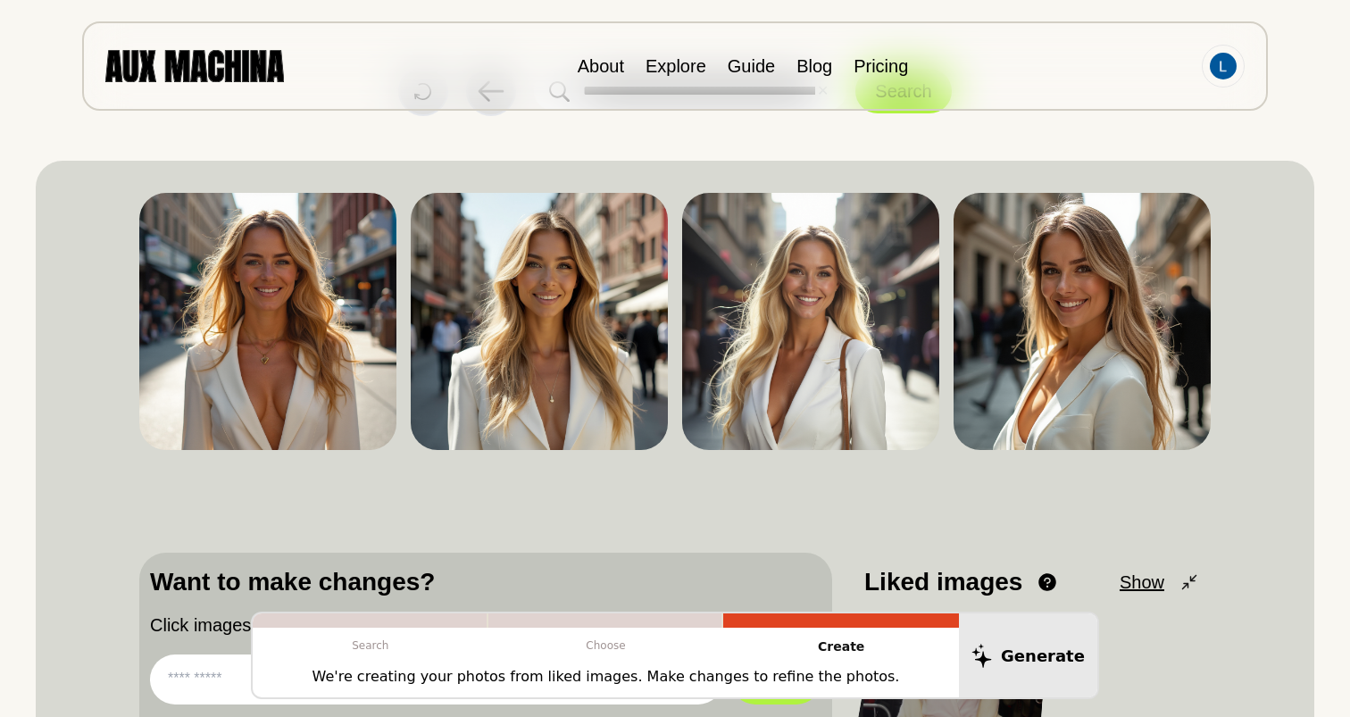
scroll to position [53, 0]
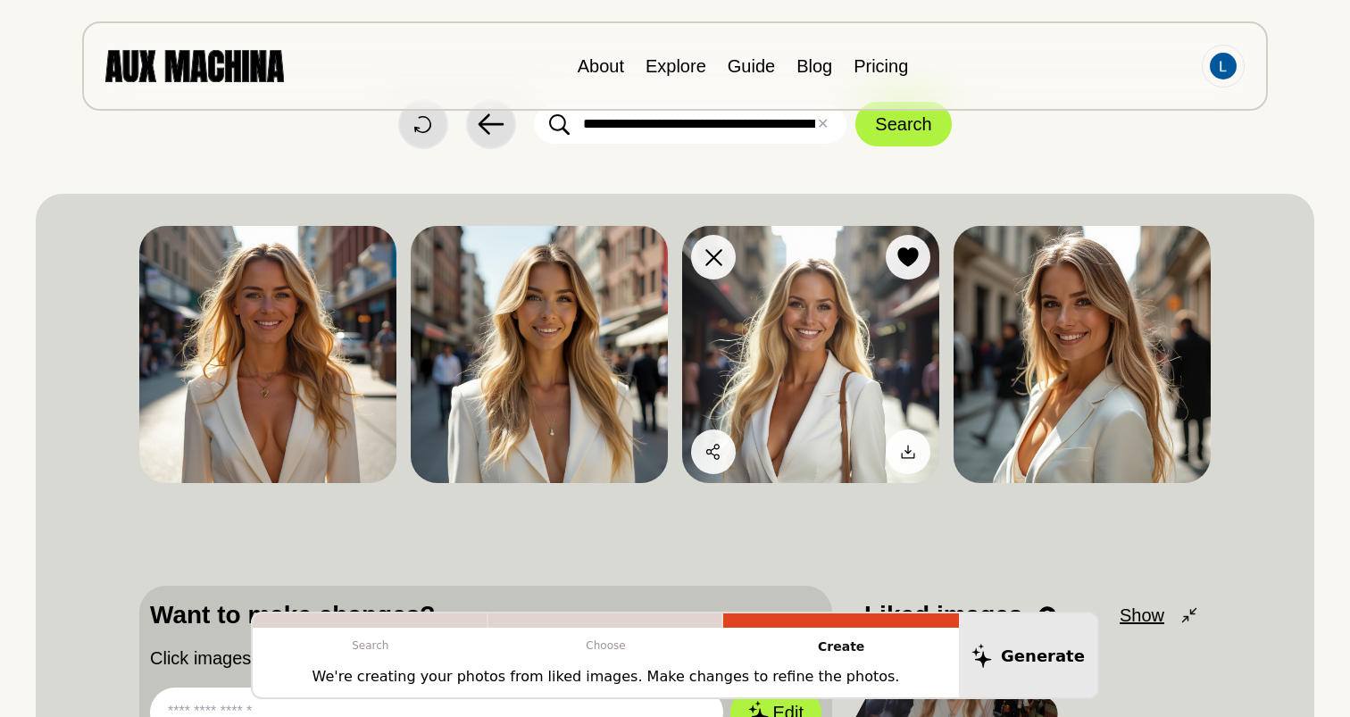
click at [849, 336] on img at bounding box center [810, 354] width 257 height 257
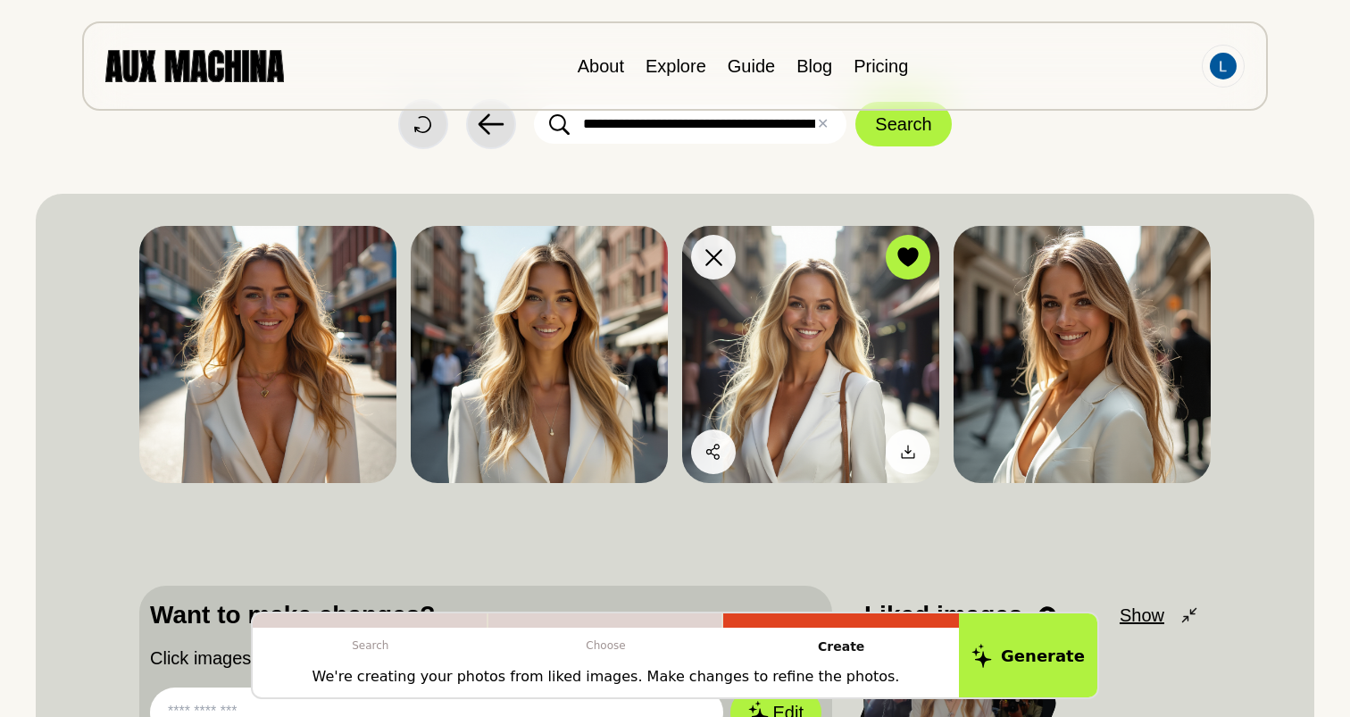
click at [876, 385] on img at bounding box center [810, 354] width 257 height 257
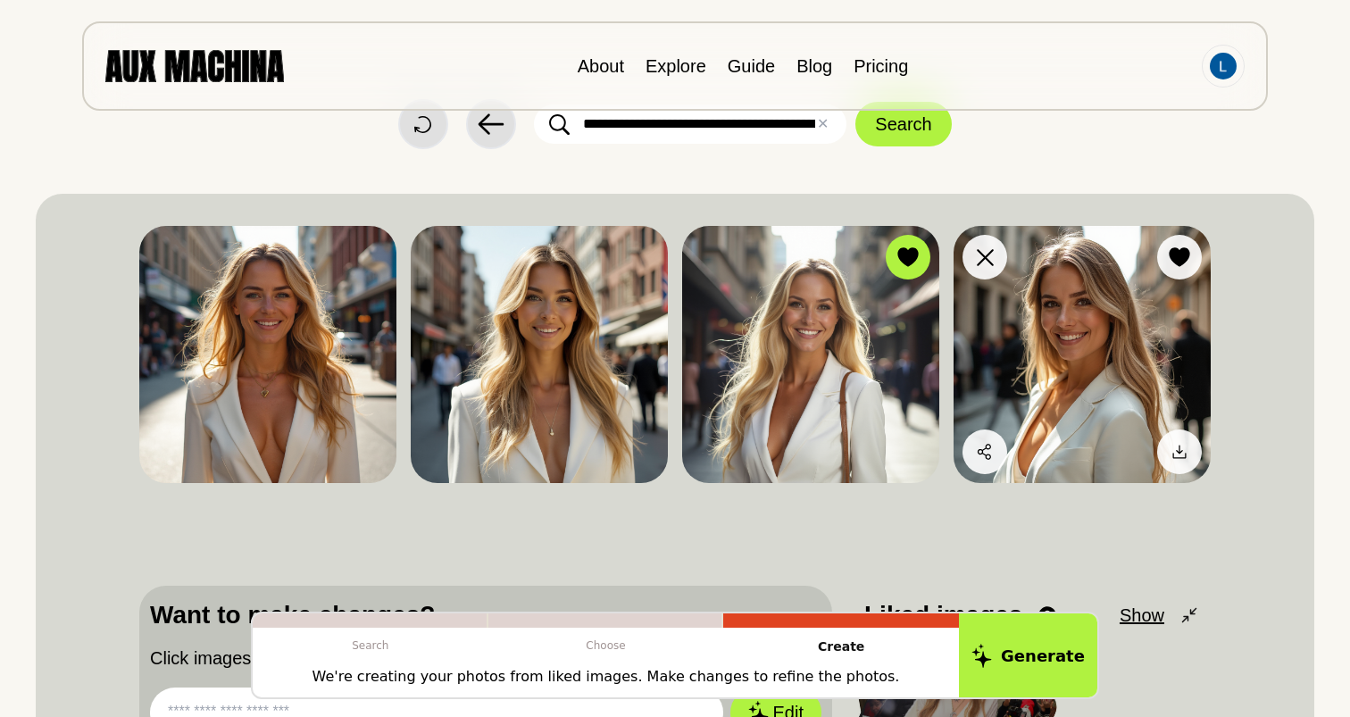
click at [1169, 334] on img at bounding box center [1082, 354] width 257 height 257
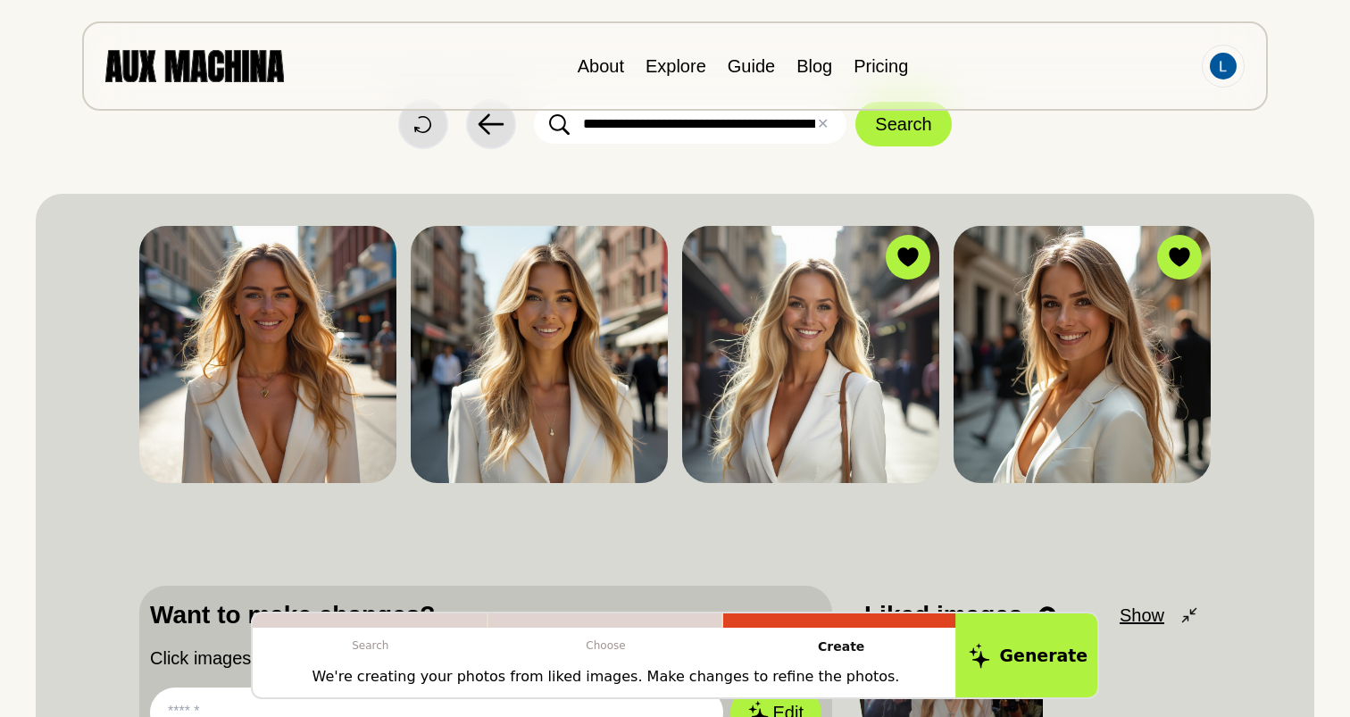
click at [1037, 660] on button "Generate" at bounding box center [1028, 656] width 146 height 88
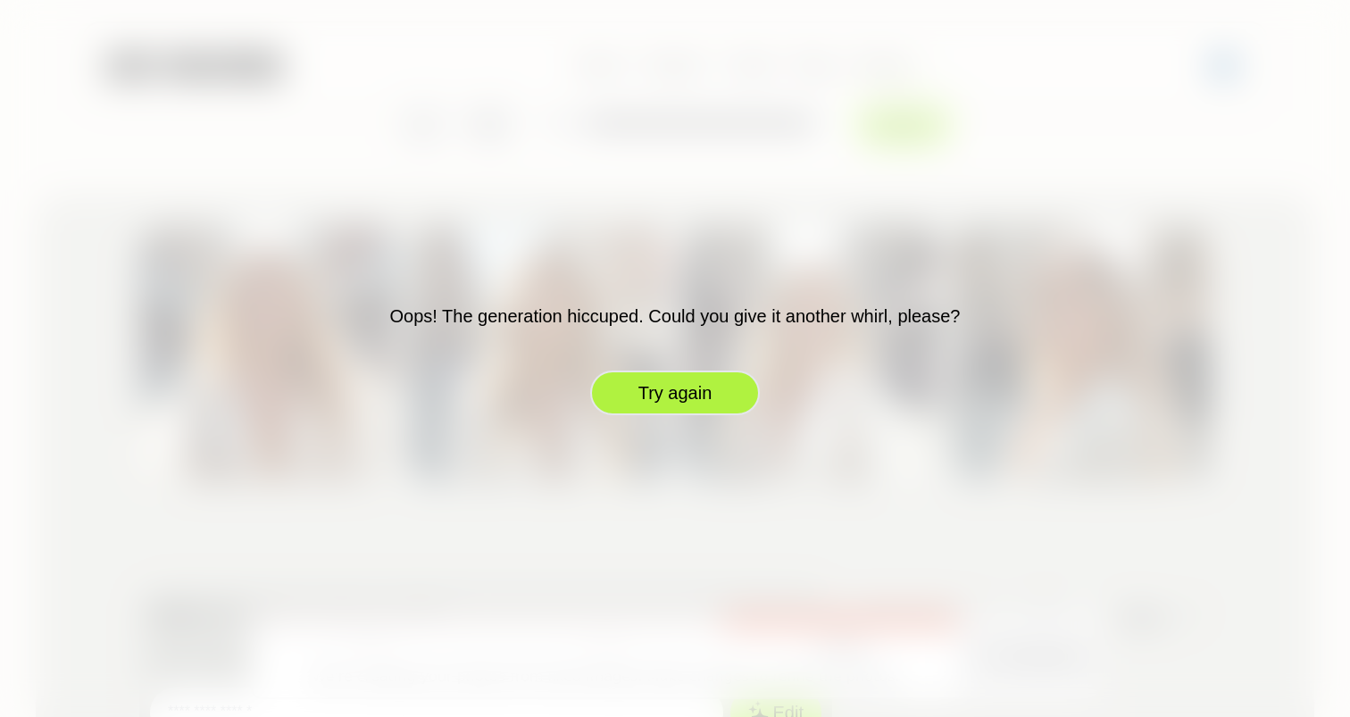
click at [695, 399] on button "Try again" at bounding box center [675, 393] width 170 height 45
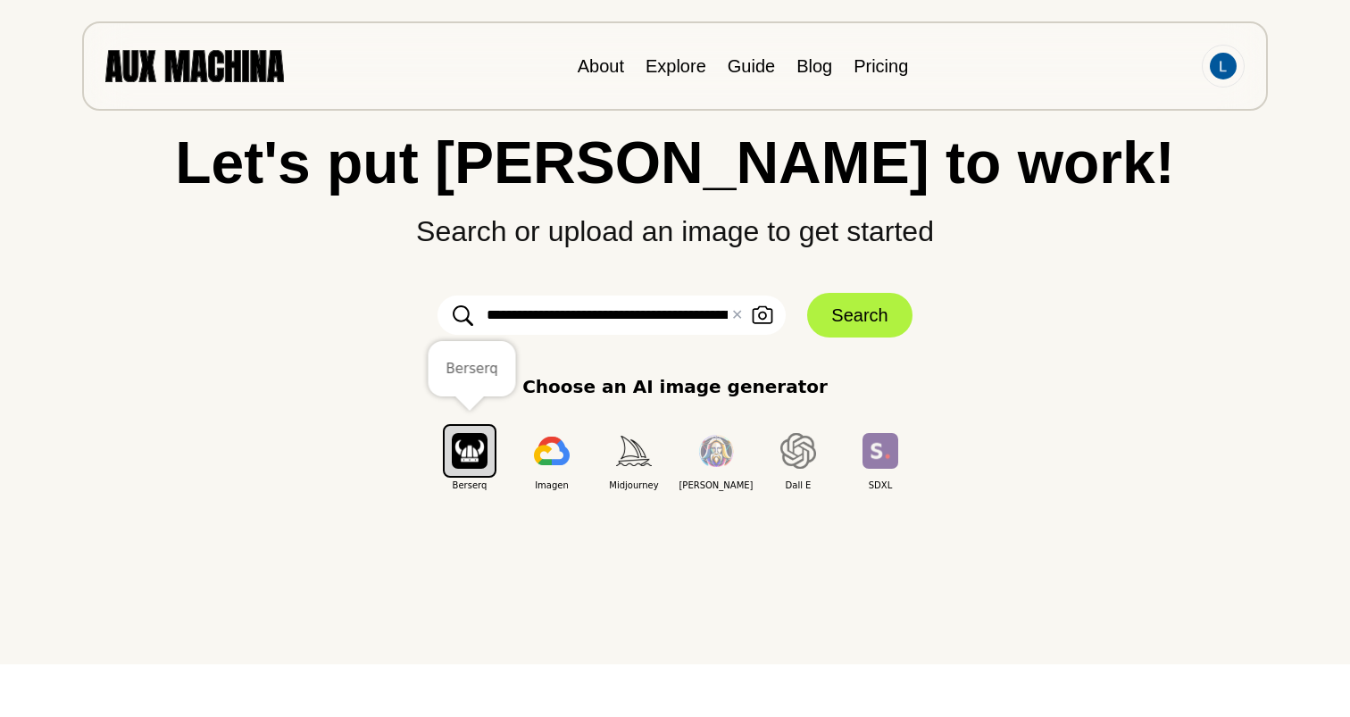
click at [455, 450] on img "button" at bounding box center [470, 450] width 36 height 35
click at [872, 328] on button "Search" at bounding box center [859, 315] width 104 height 45
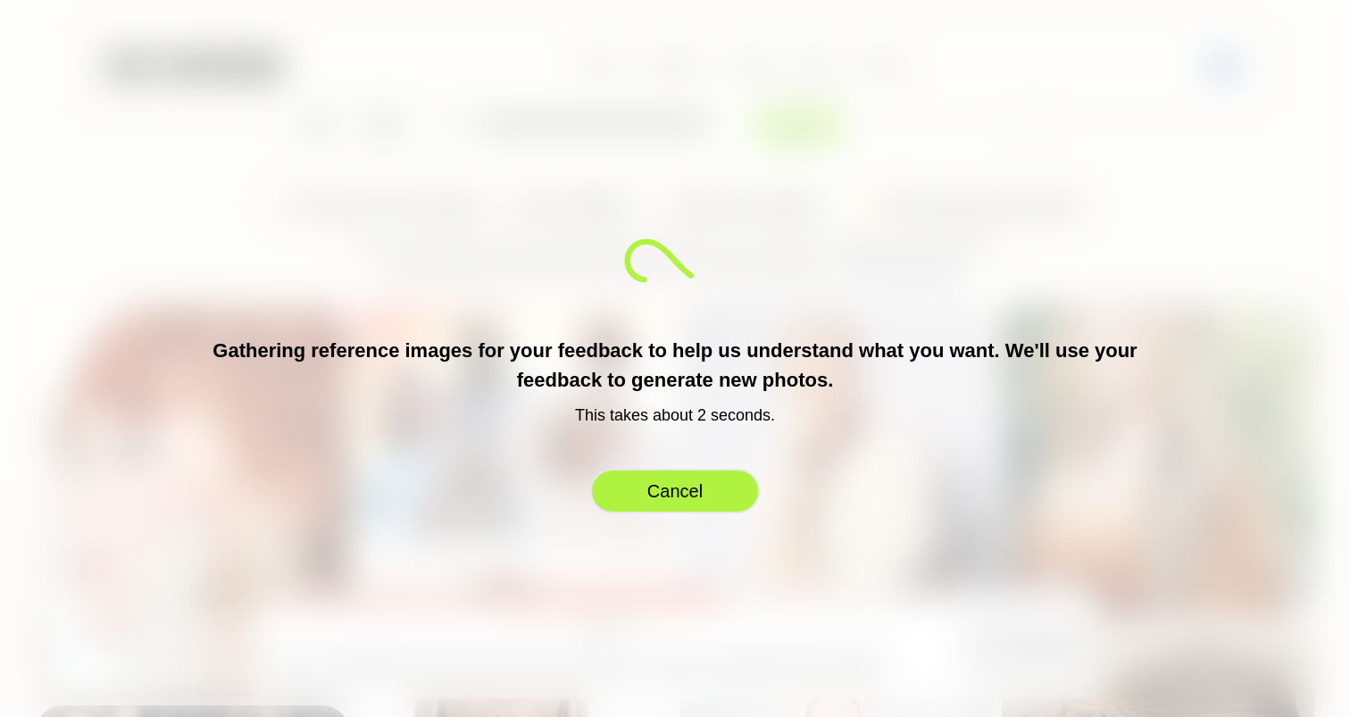
click at [696, 477] on button "Cancel" at bounding box center [675, 491] width 170 height 45
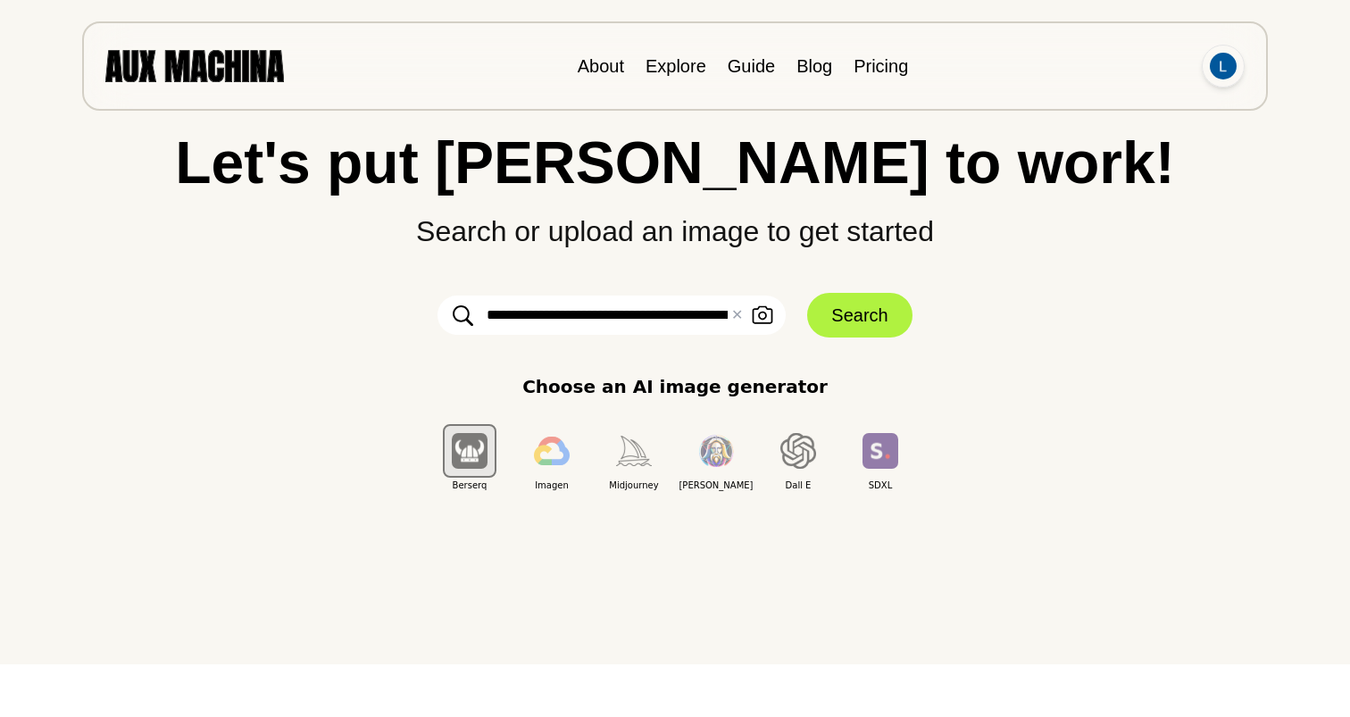
click at [1216, 55] on img at bounding box center [1223, 66] width 27 height 27
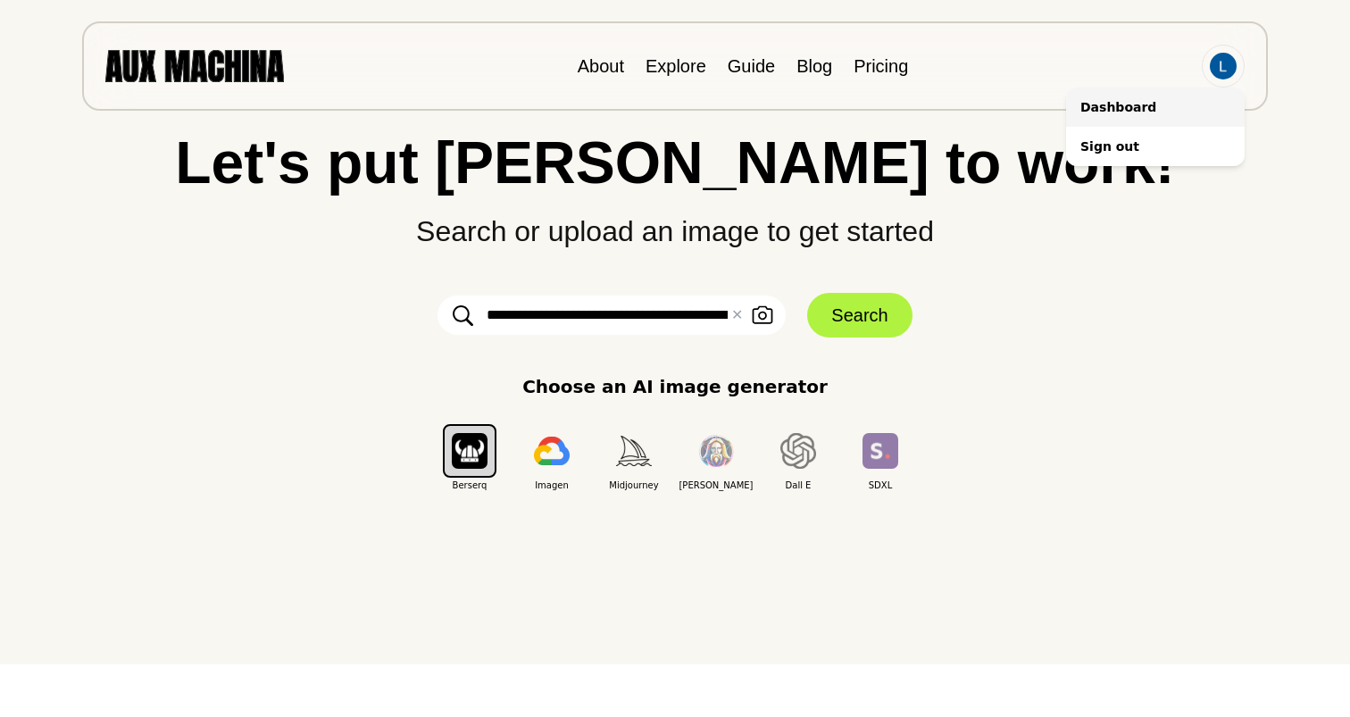
click at [1123, 101] on li "Dashboard" at bounding box center [1155, 107] width 179 height 39
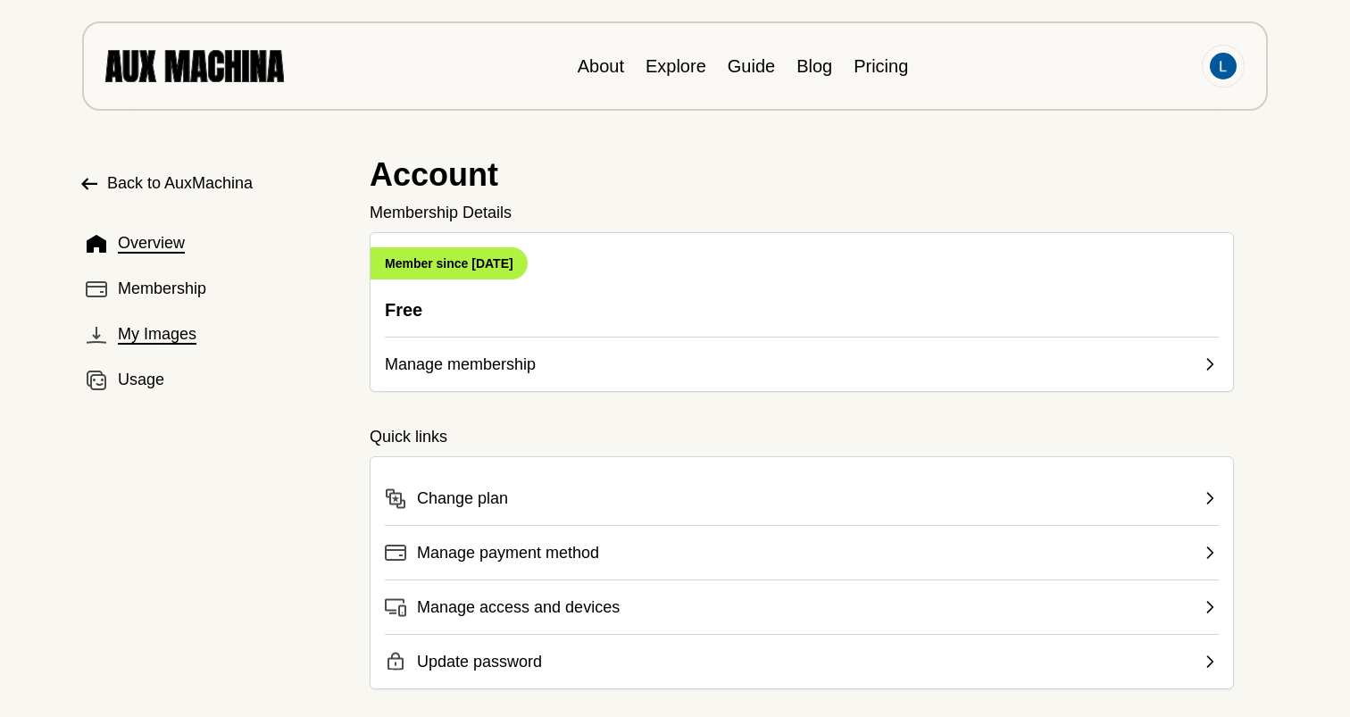
click at [182, 328] on span "My Images" at bounding box center [157, 334] width 79 height 24
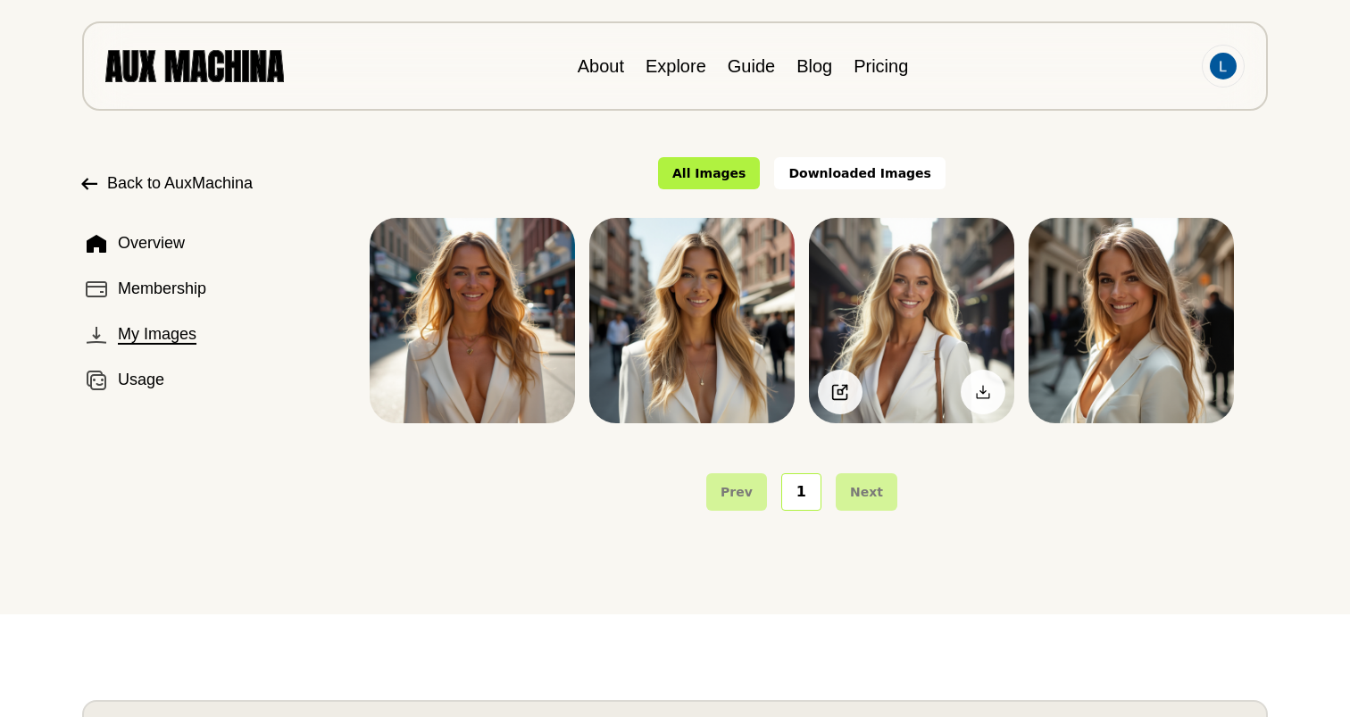
click at [947, 295] on img at bounding box center [911, 320] width 205 height 205
click at [155, 371] on span "Usage" at bounding box center [141, 380] width 46 height 24
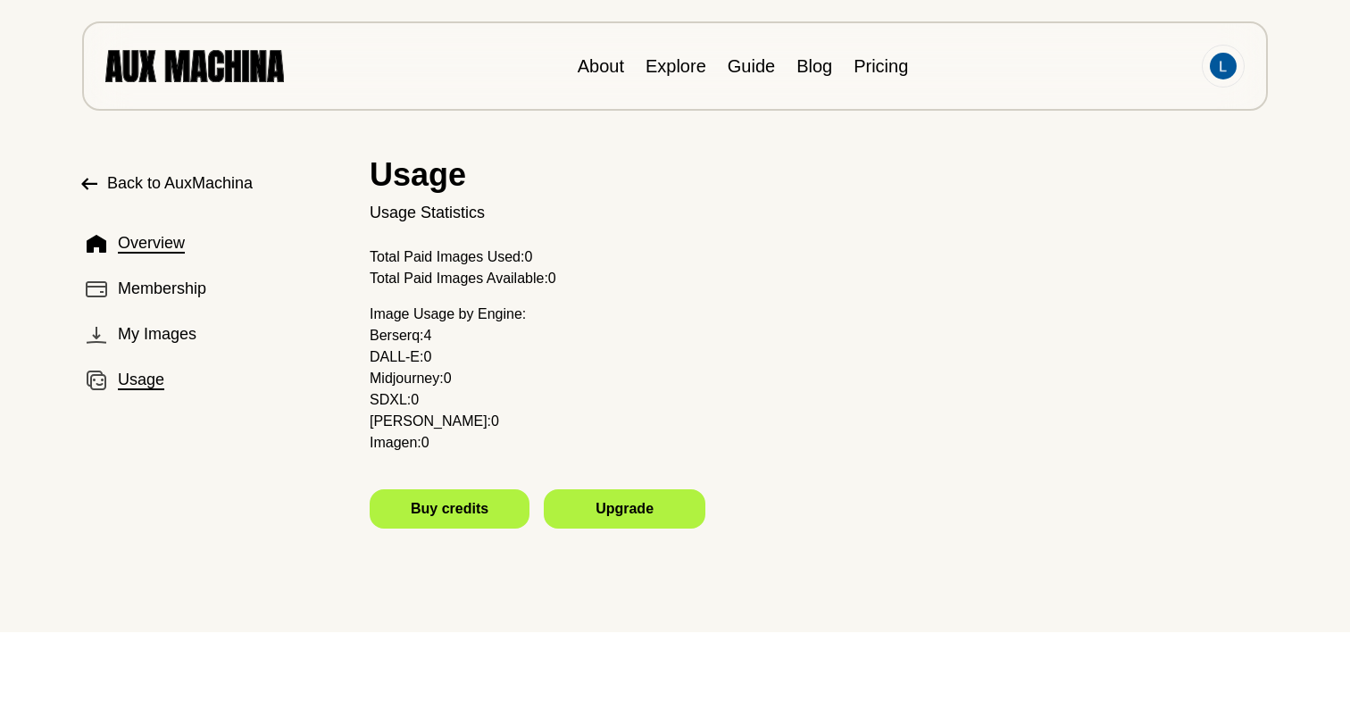
click at [170, 241] on span "Overview" at bounding box center [151, 243] width 67 height 24
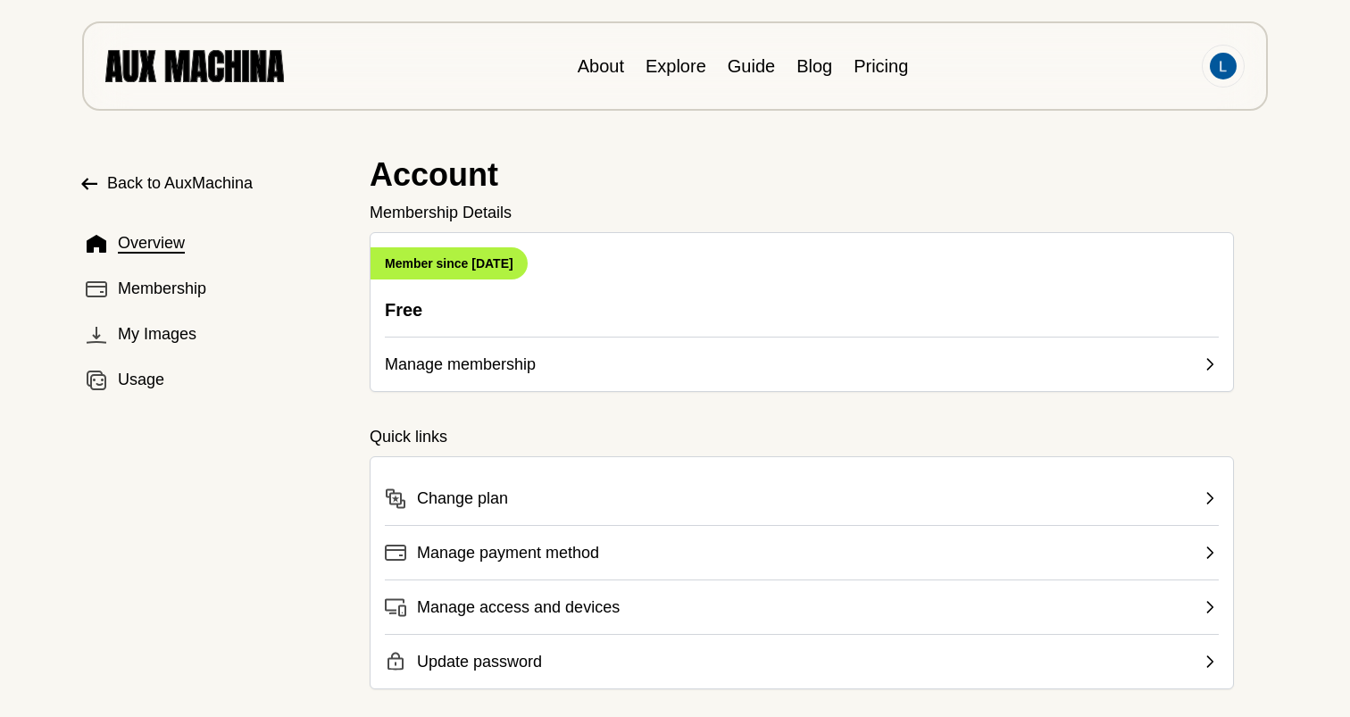
click at [189, 177] on span "Back to AuxMachina" at bounding box center [180, 183] width 146 height 24
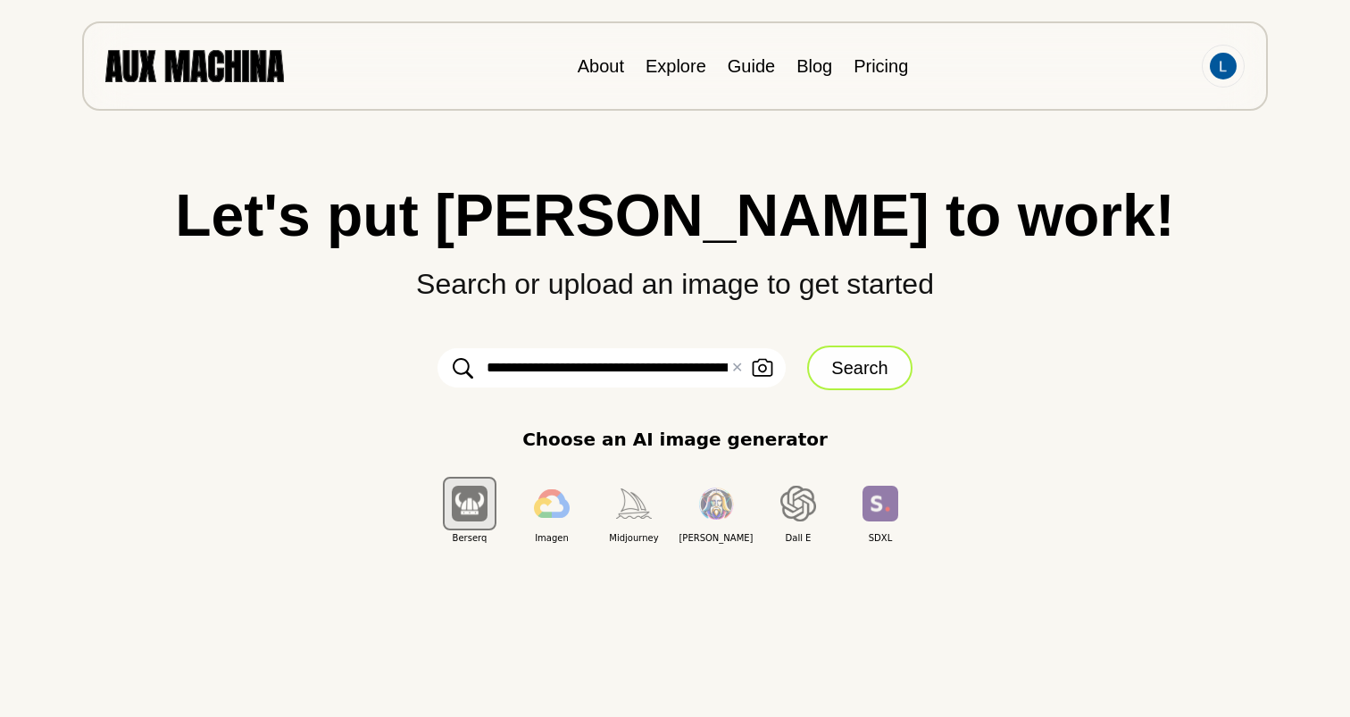
click at [843, 368] on button "Search" at bounding box center [859, 368] width 104 height 45
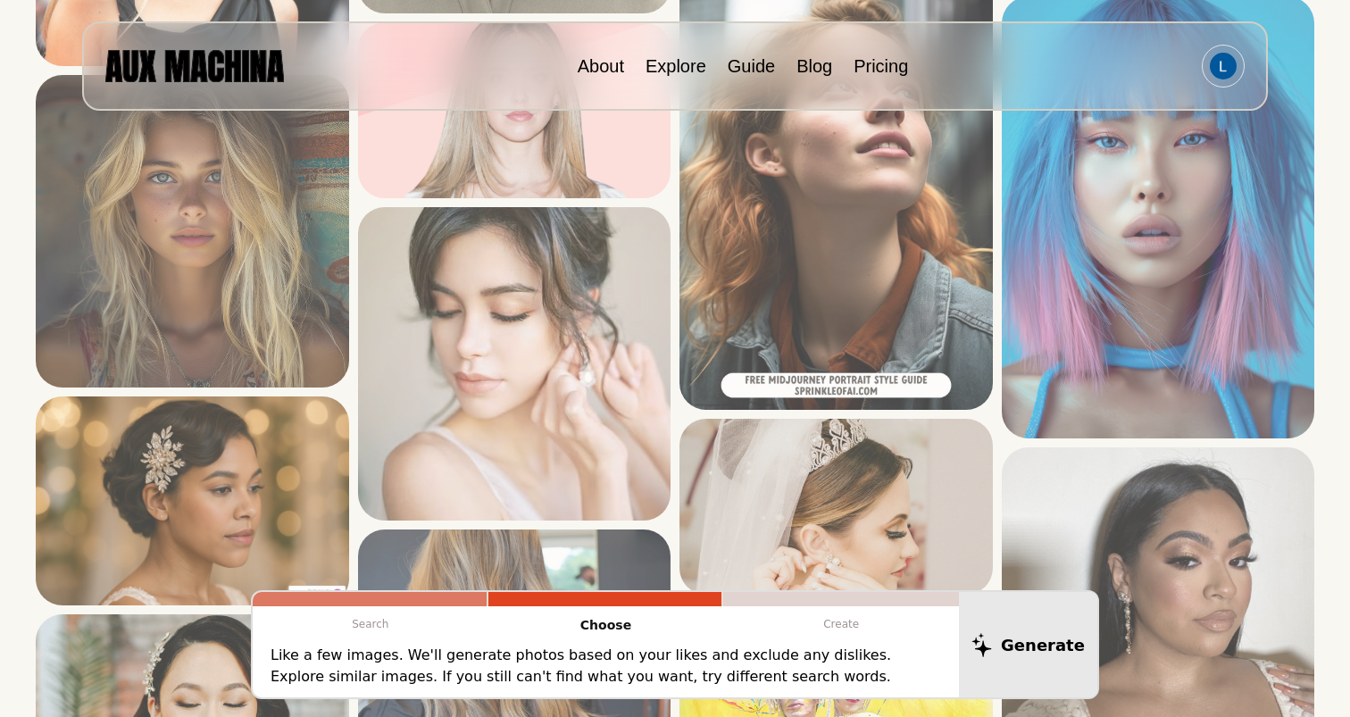
scroll to position [1019, 0]
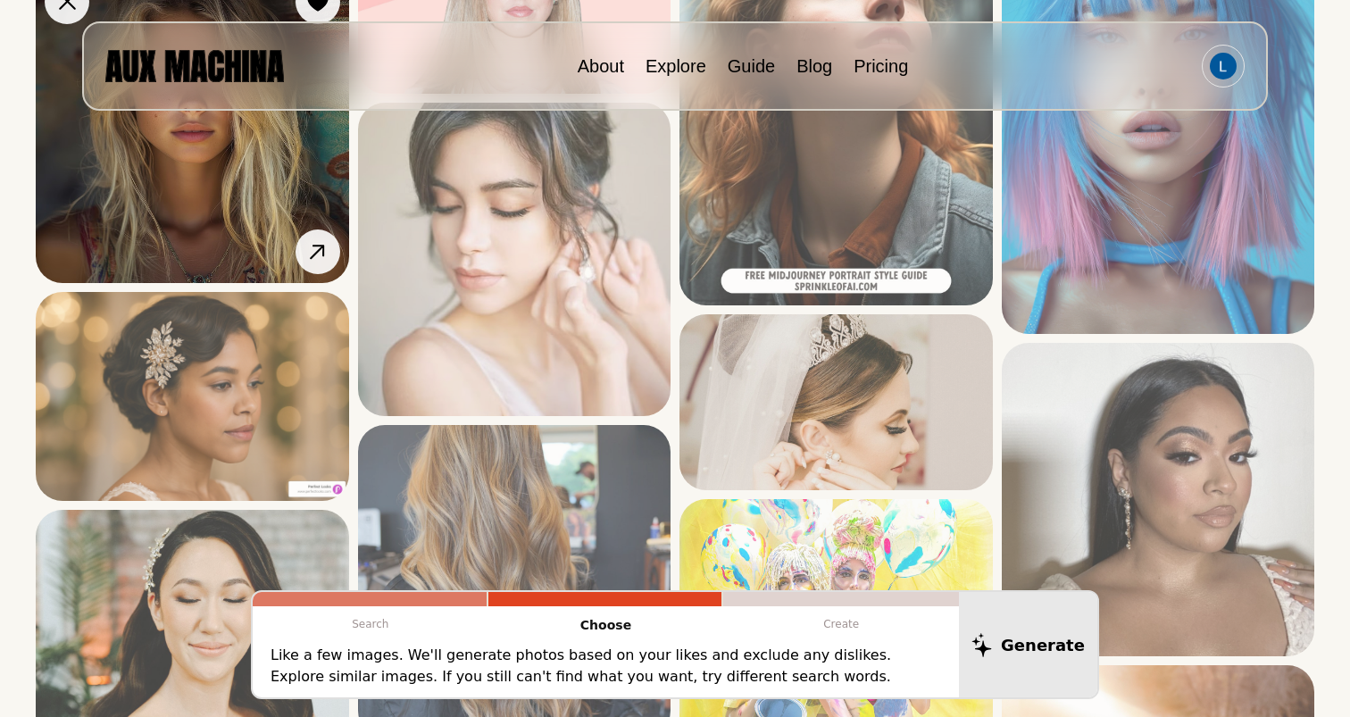
click at [256, 198] on img at bounding box center [192, 127] width 313 height 313
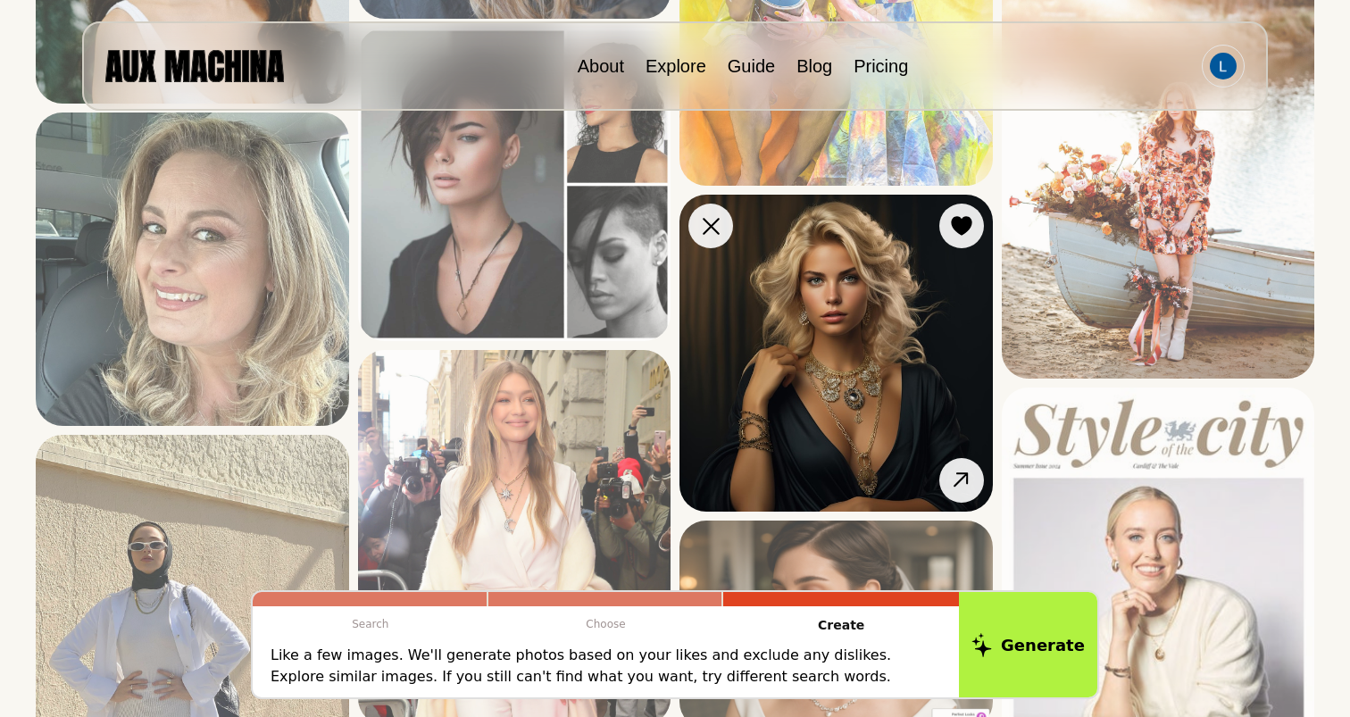
click at [838, 365] on img at bounding box center [835, 353] width 313 height 316
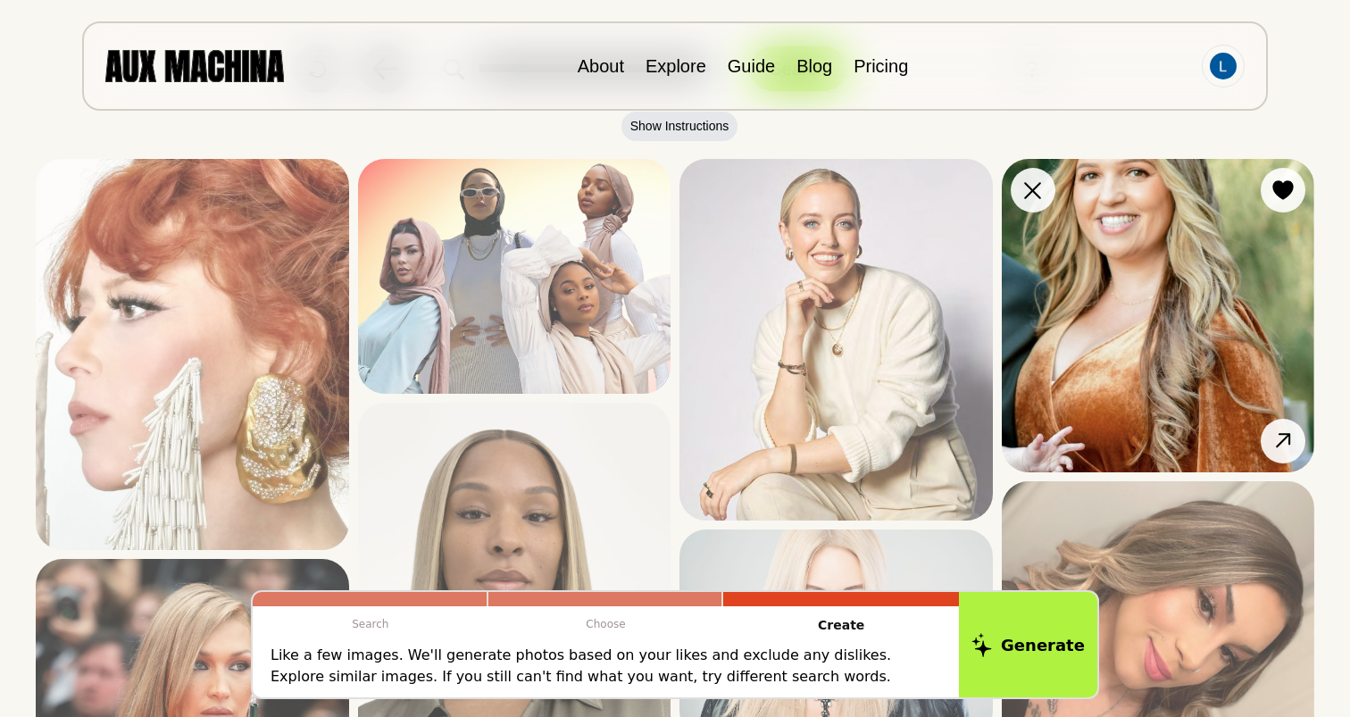
scroll to position [111, 0]
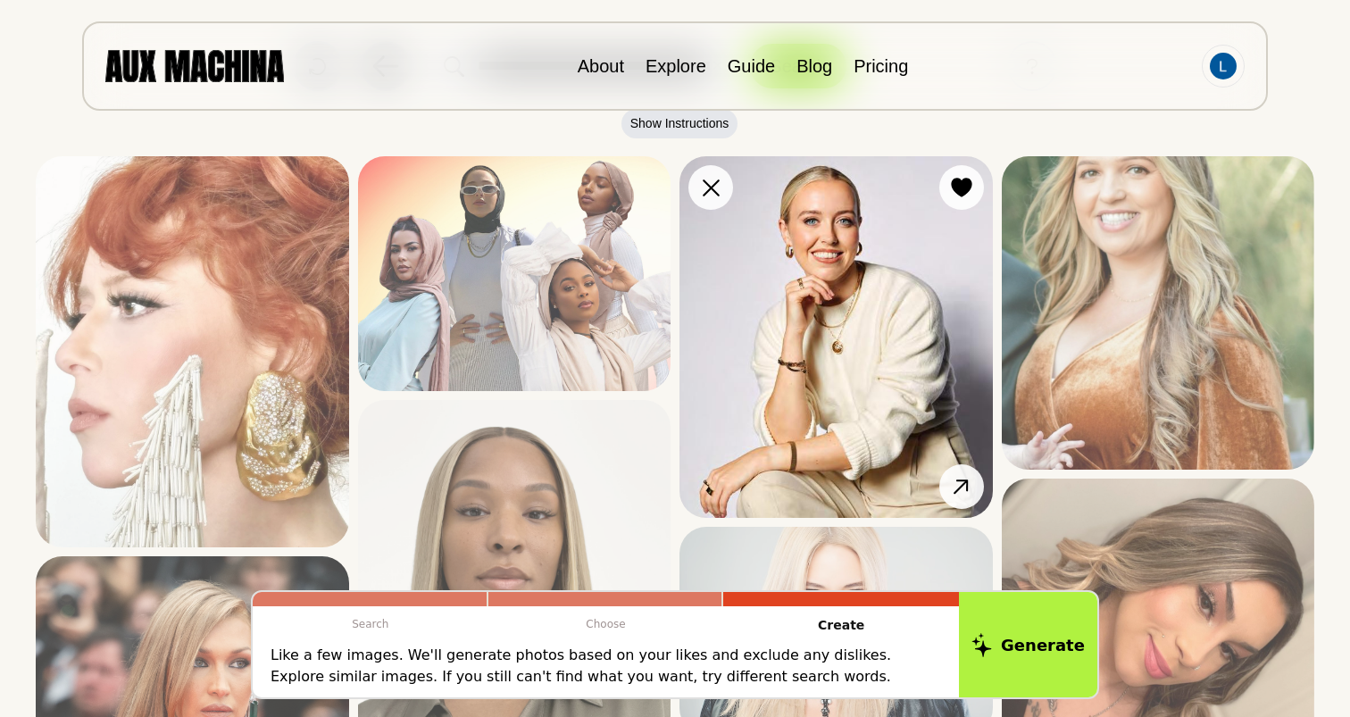
click at [889, 269] on img at bounding box center [835, 337] width 313 height 362
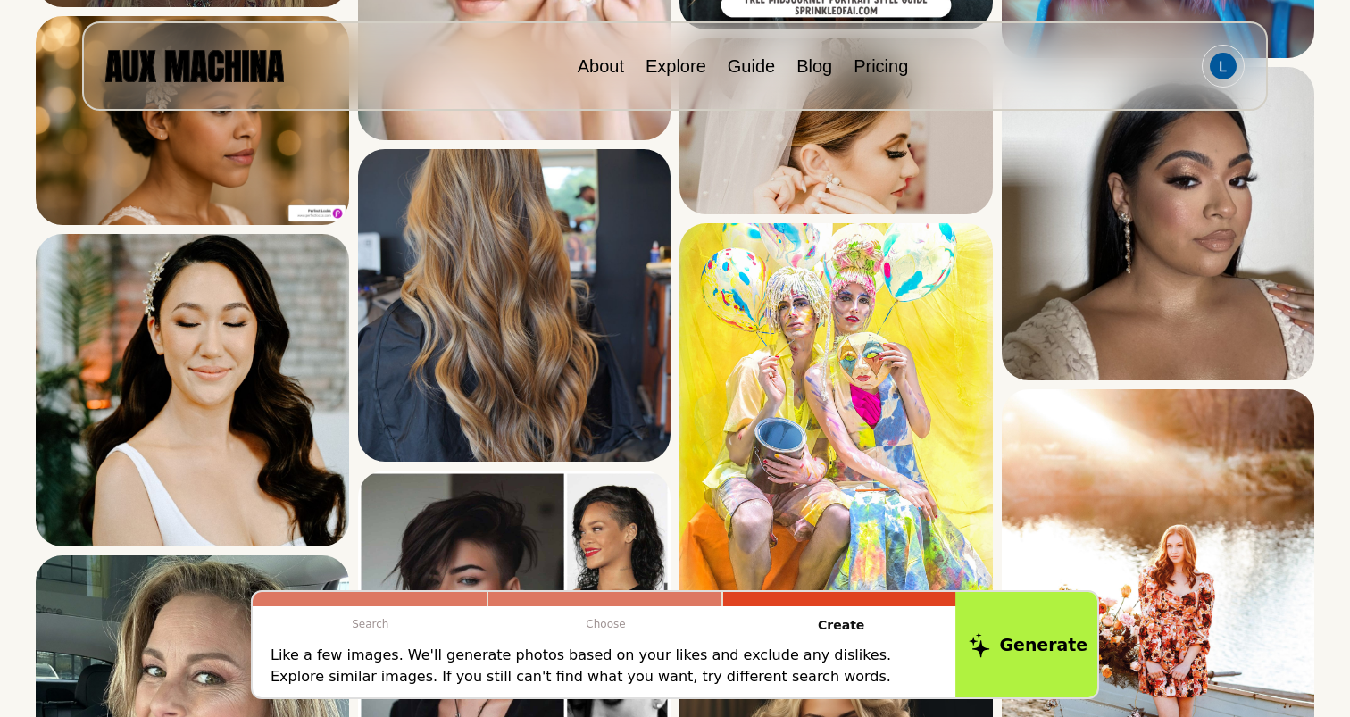
click at [1031, 661] on button "Generate" at bounding box center [1028, 644] width 146 height 111
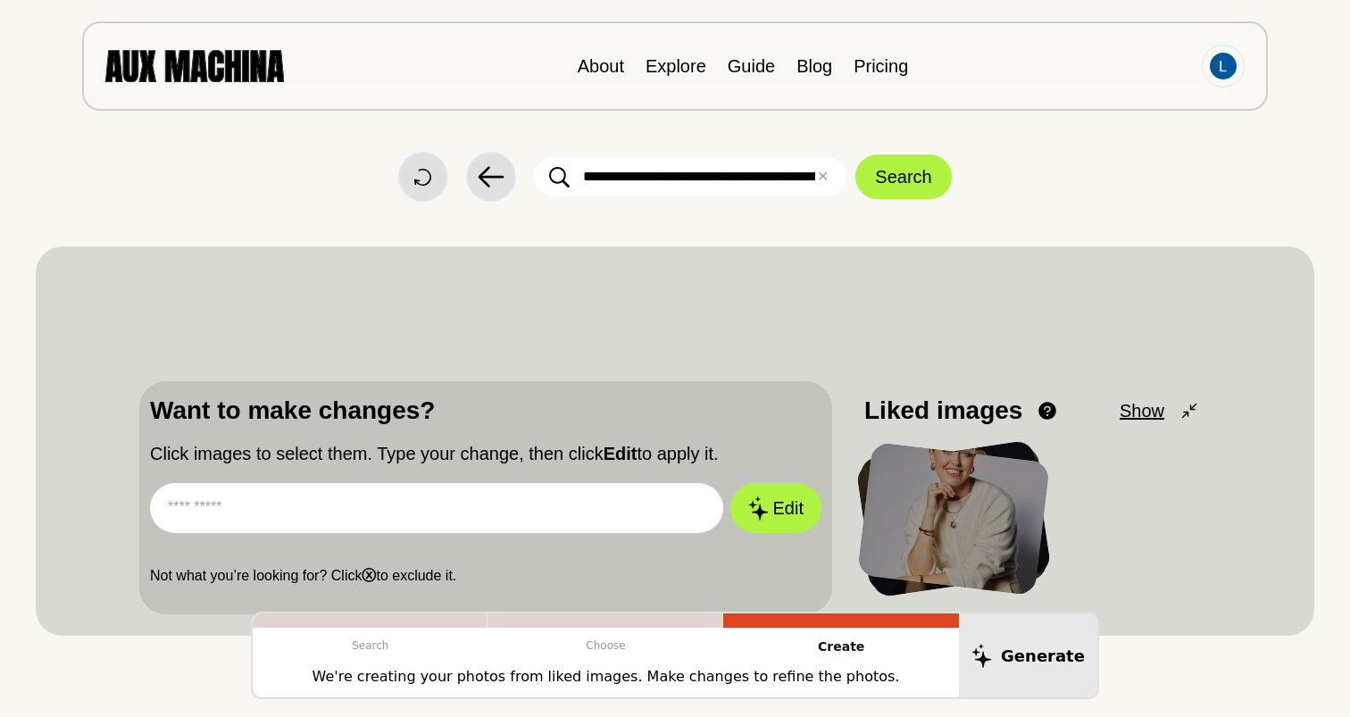
scroll to position [62, 0]
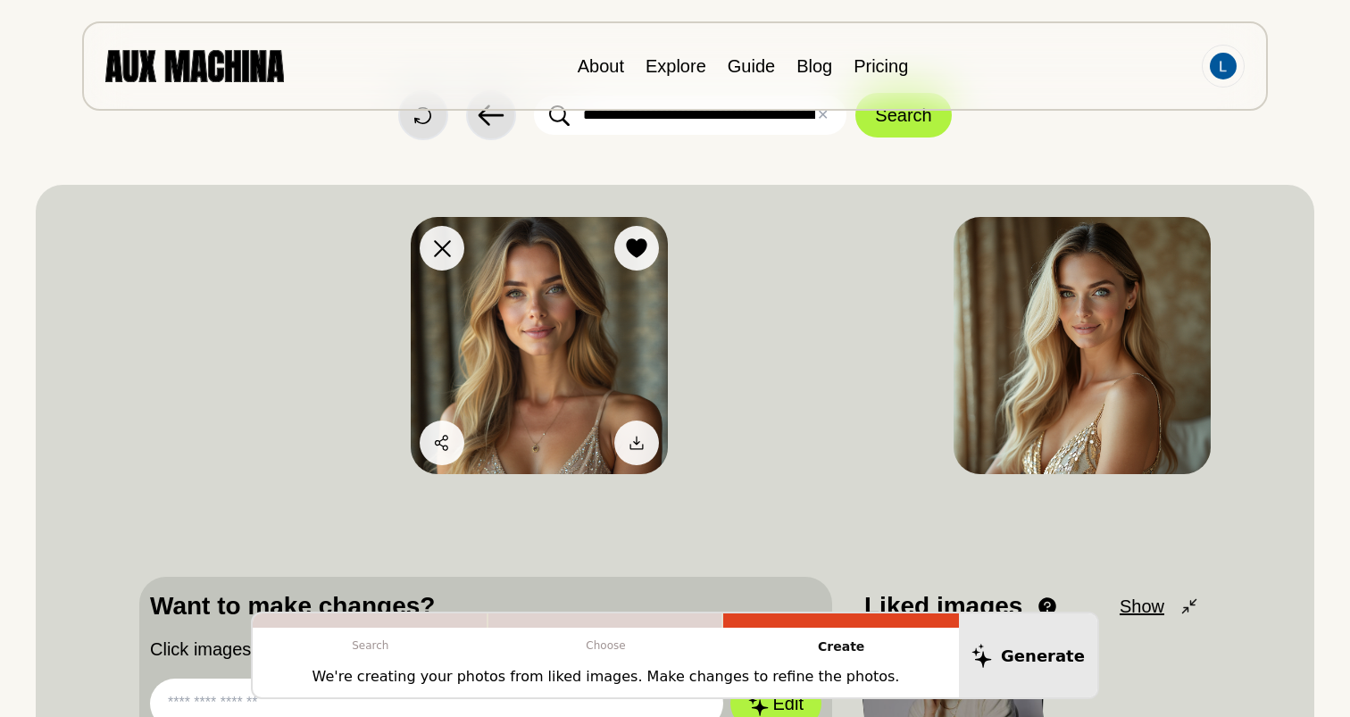
click at [536, 345] on img at bounding box center [539, 345] width 257 height 257
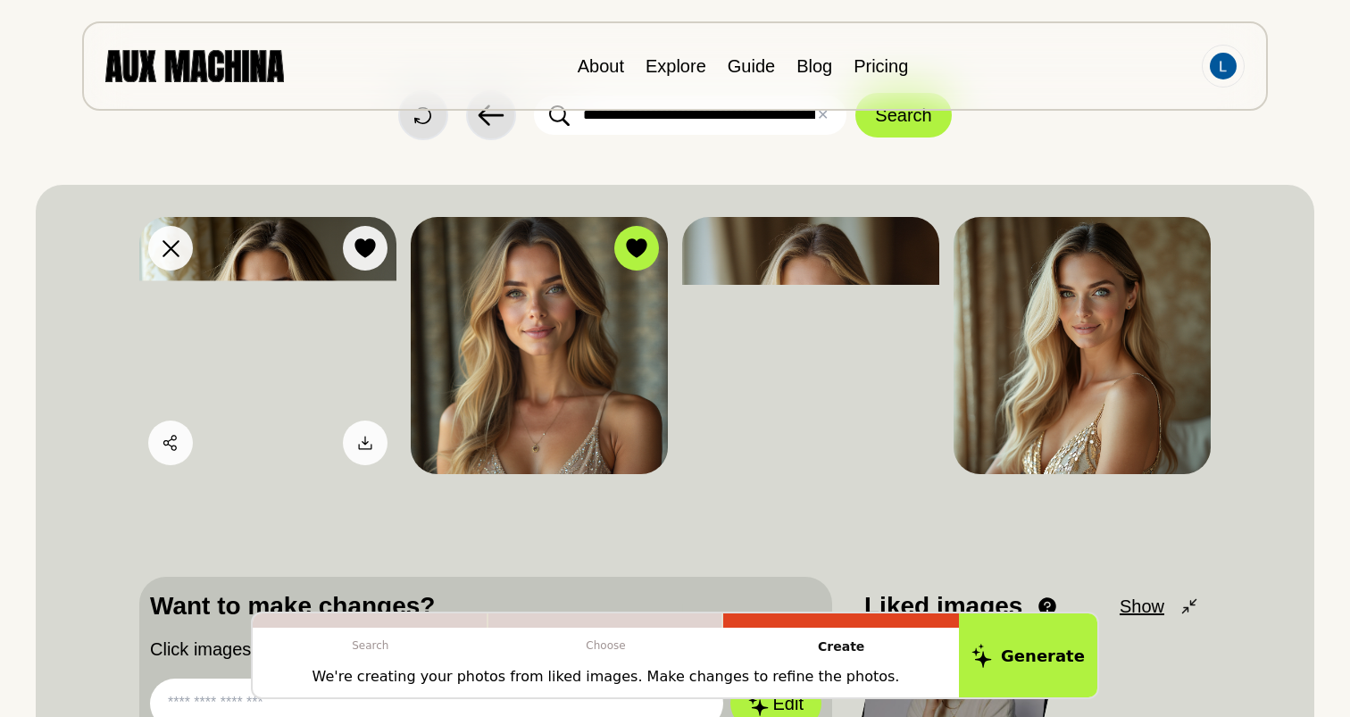
click at [361, 360] on img at bounding box center [267, 345] width 257 height 257
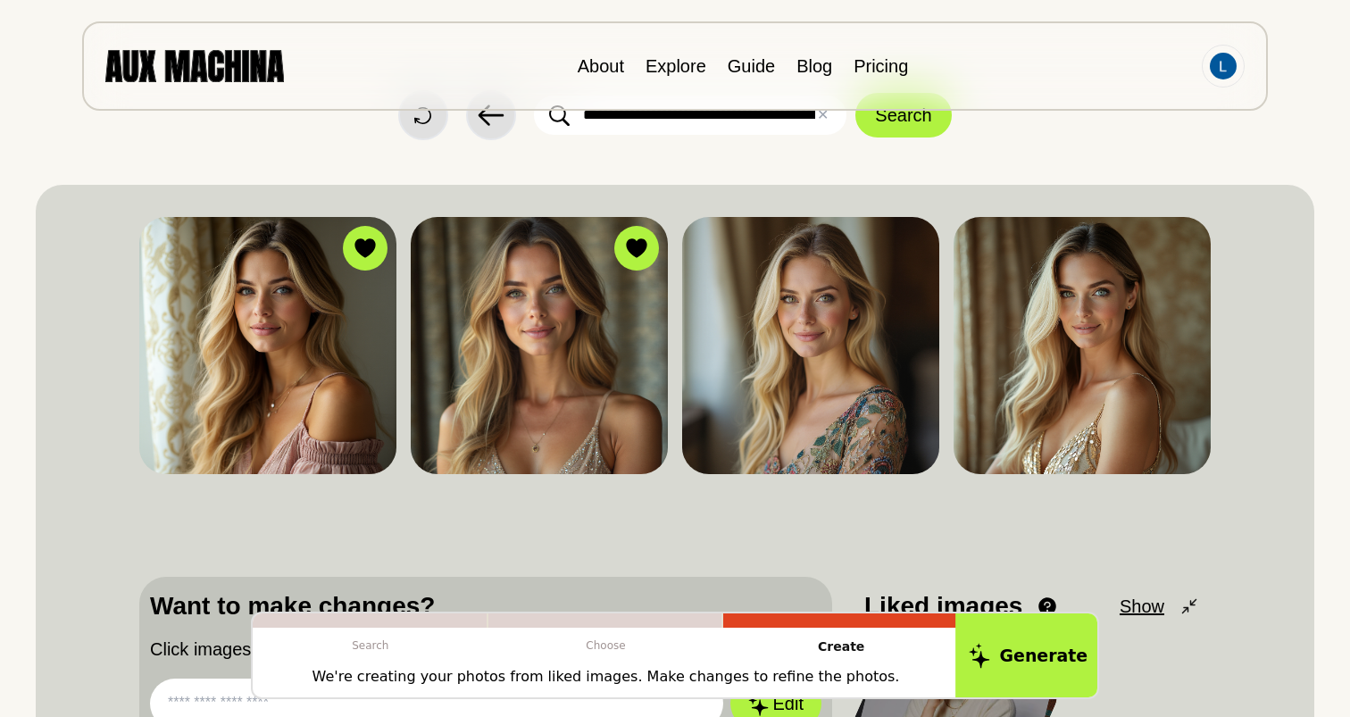
click at [999, 647] on button "Generate" at bounding box center [1028, 656] width 146 height 88
